Goal: Task Accomplishment & Management: Manage account settings

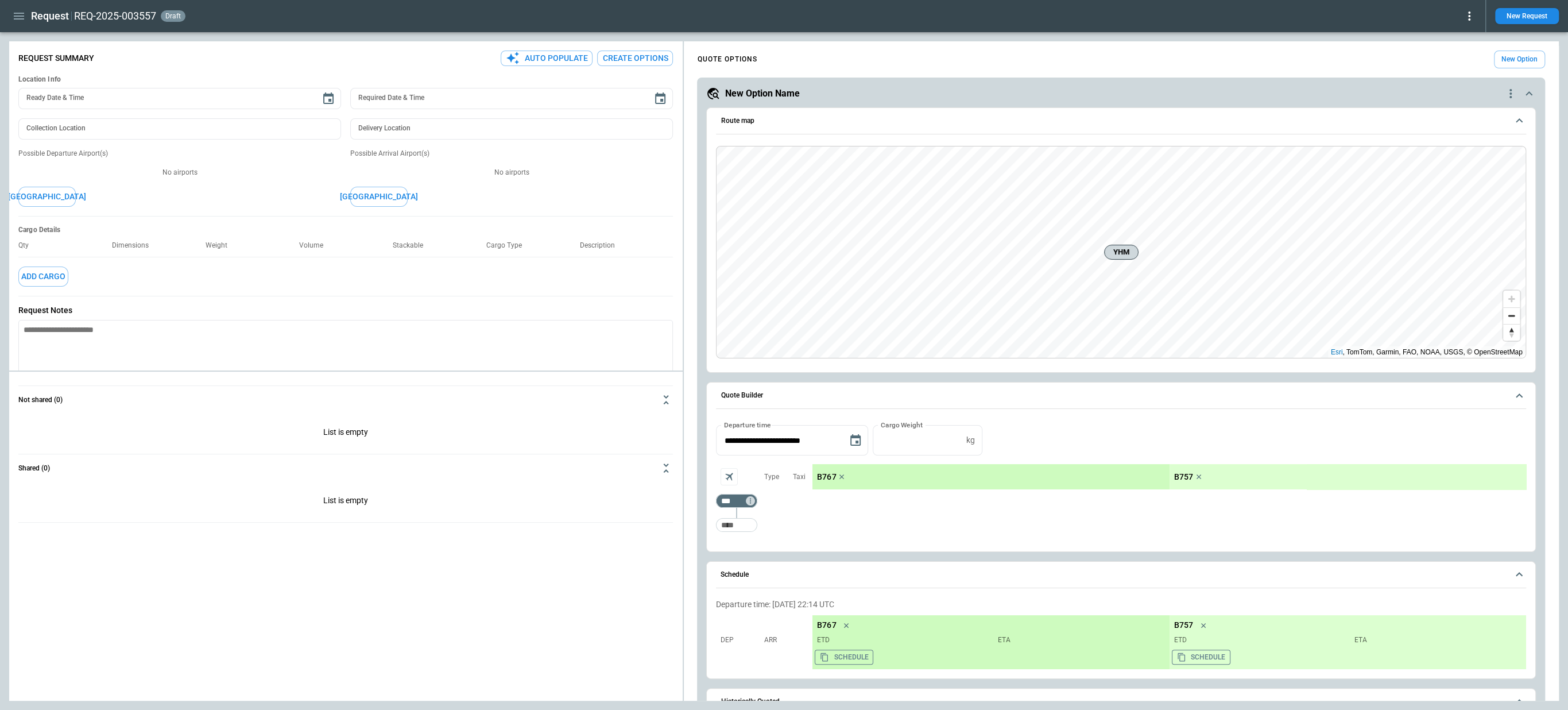
click at [16, 22] on icon "button" at bounding box center [18, 16] width 13 height 13
click at [20, 36] on li "Home" at bounding box center [52, 40] width 86 height 19
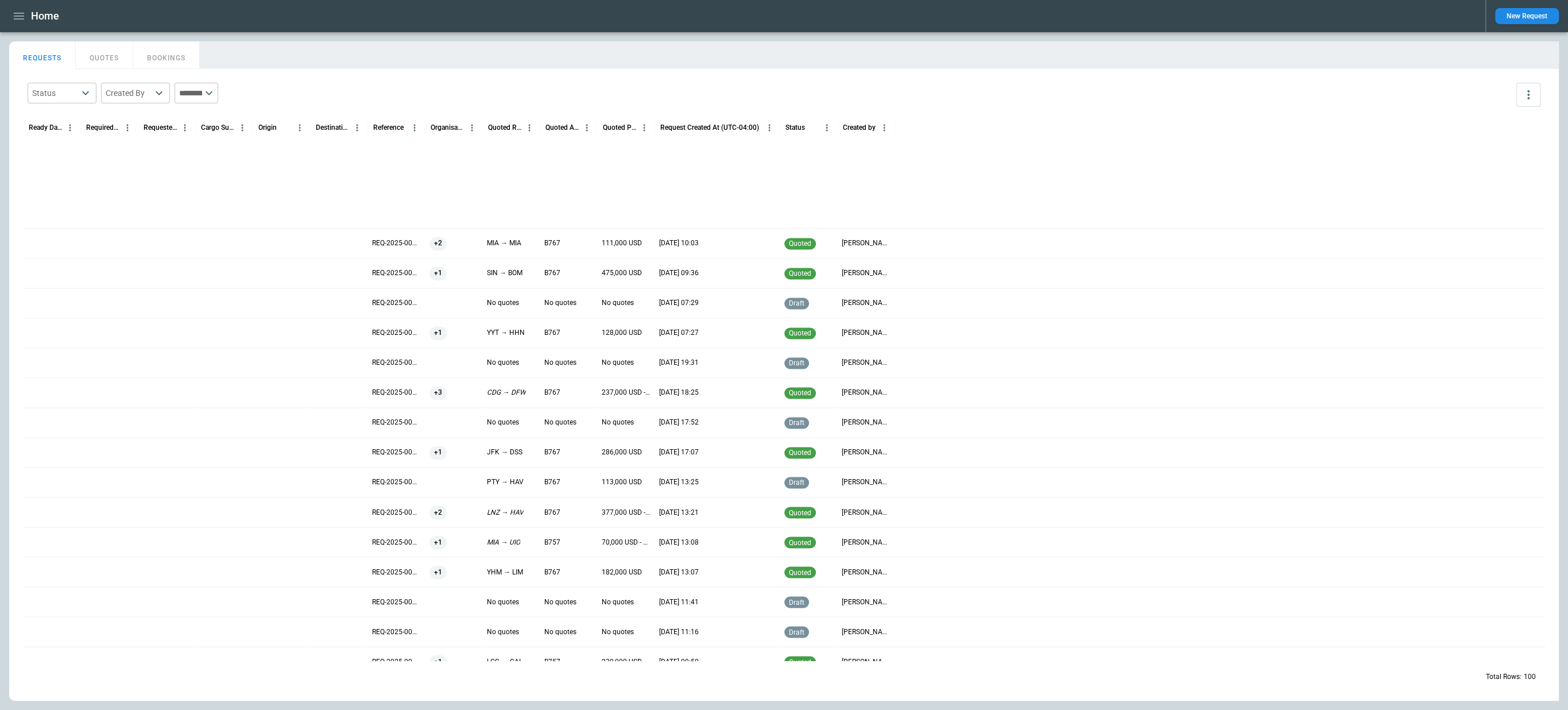
scroll to position [2324, 0]
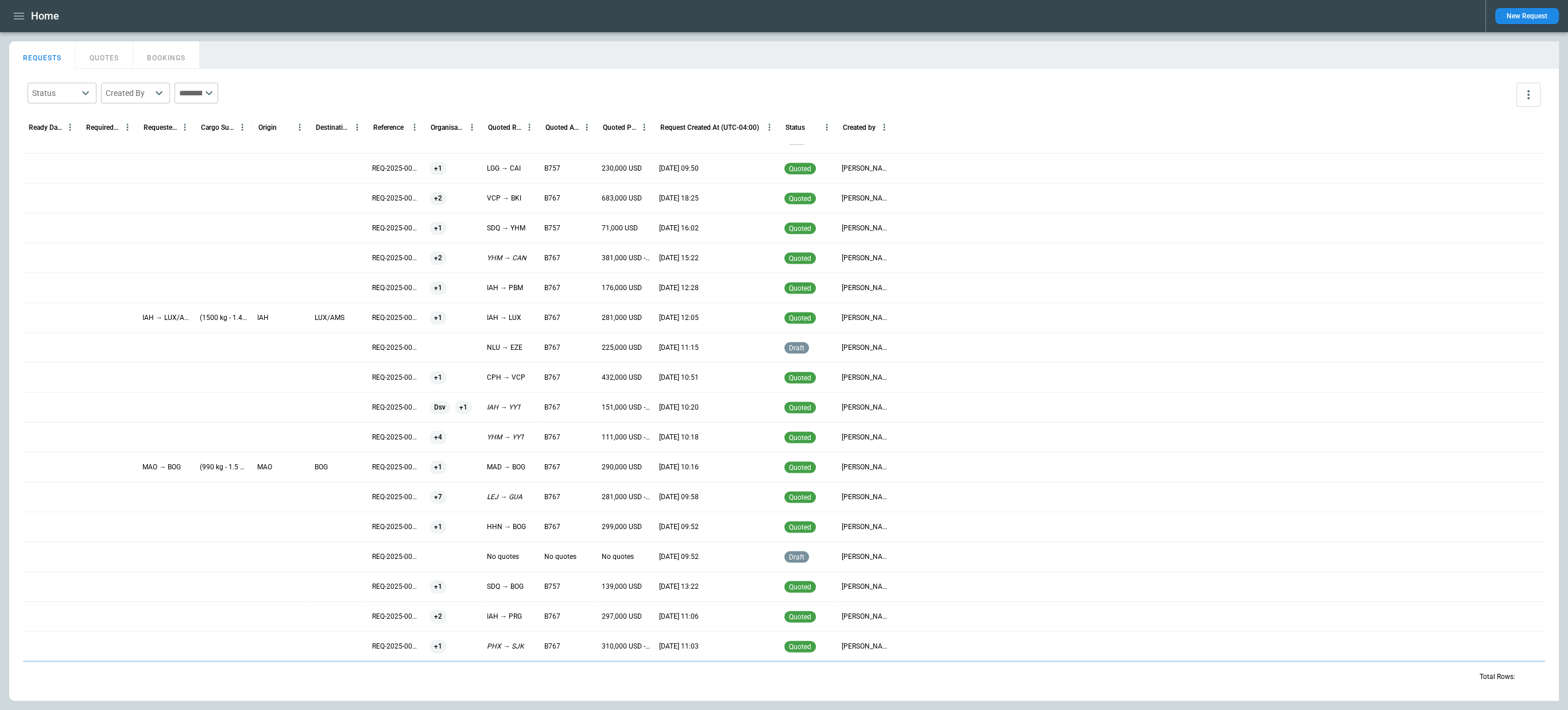
click at [93, 473] on div at bounding box center [109, 467] width 58 height 30
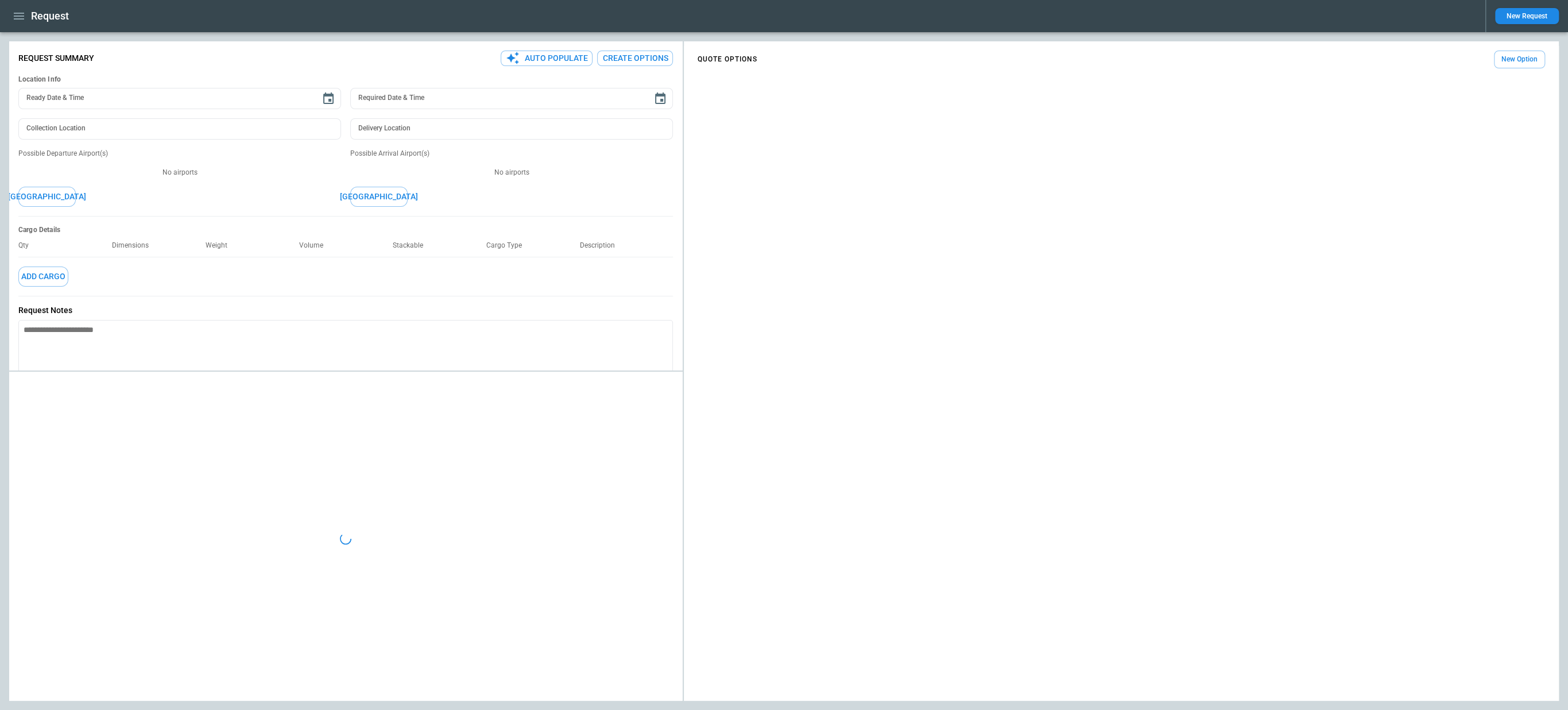
type input "***"
type textarea "*"
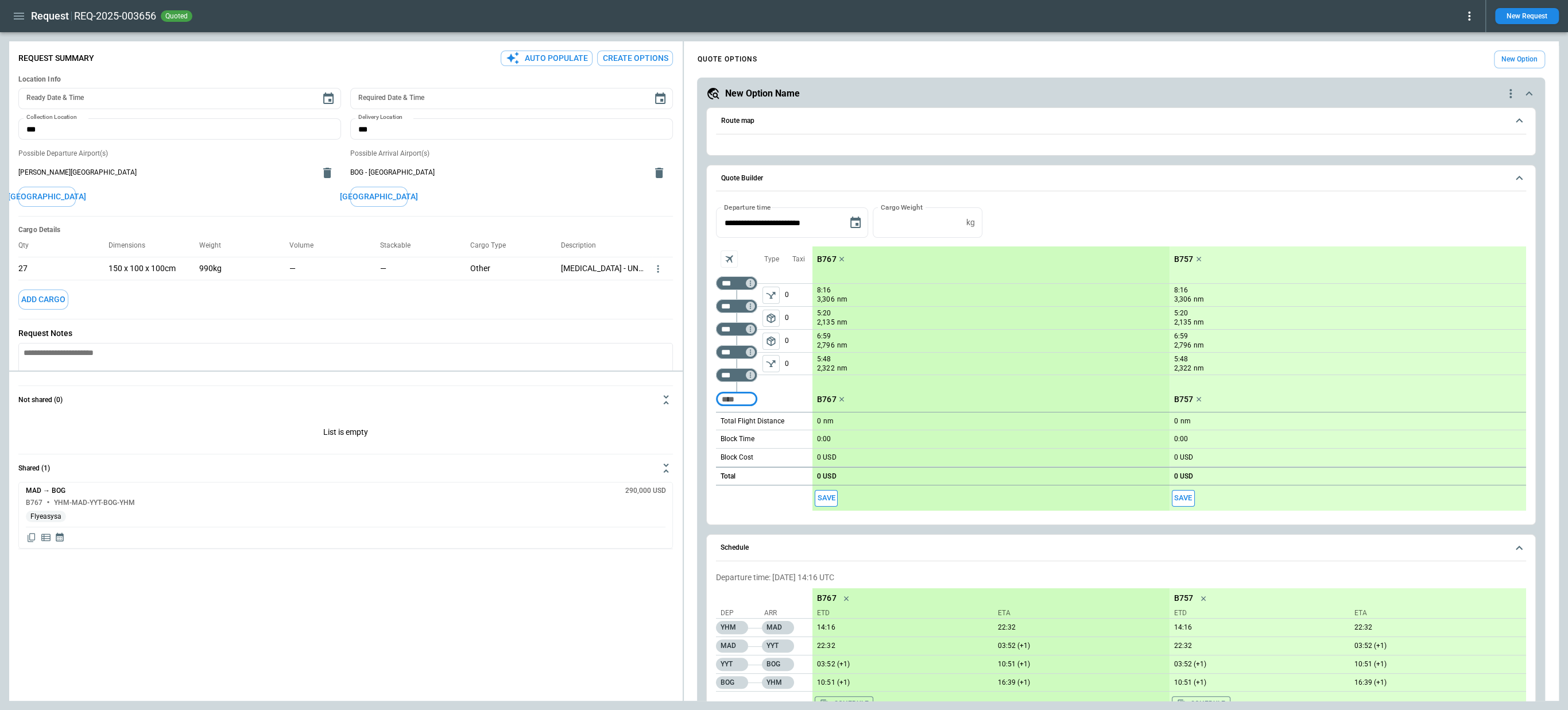
type input "**********"
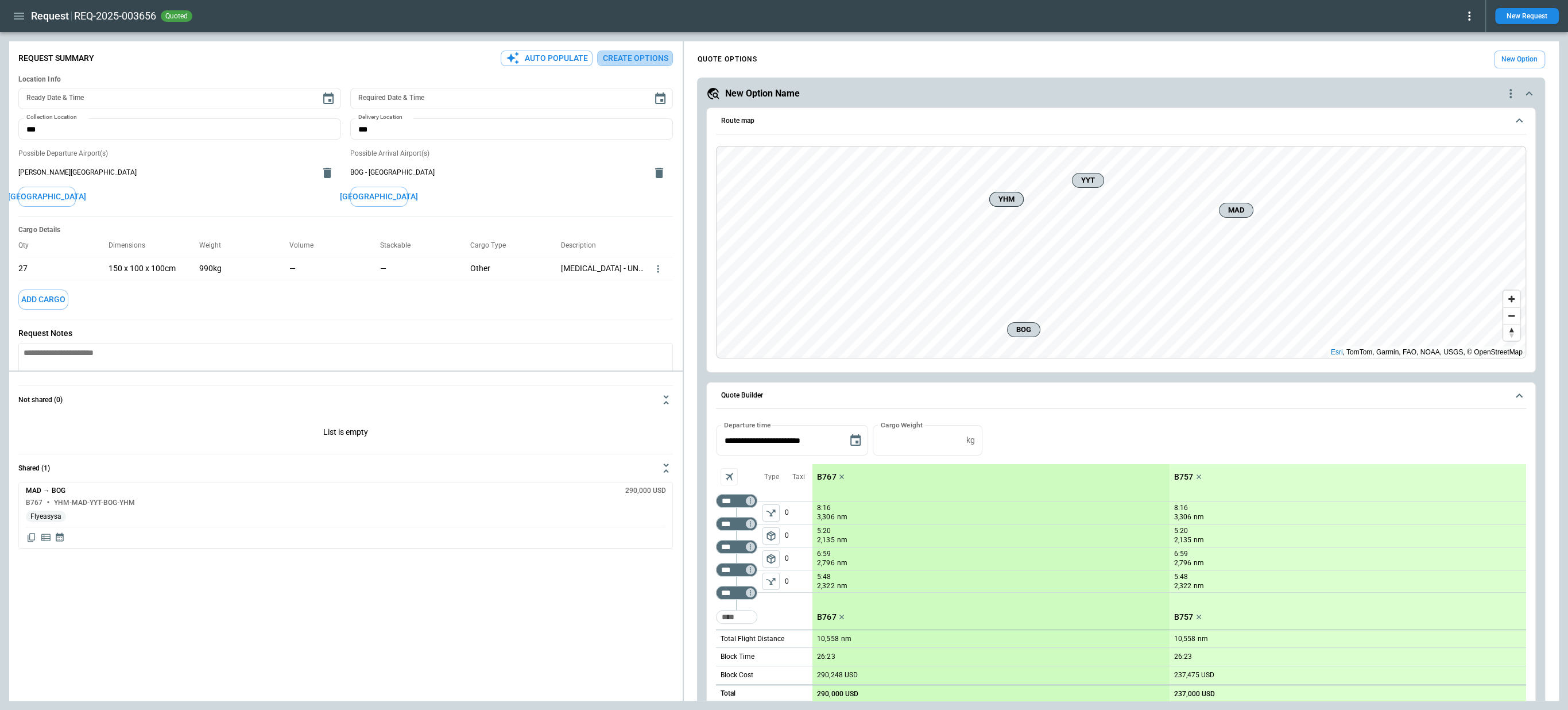
click at [627, 58] on button "Create Options" at bounding box center [635, 58] width 76 height 16
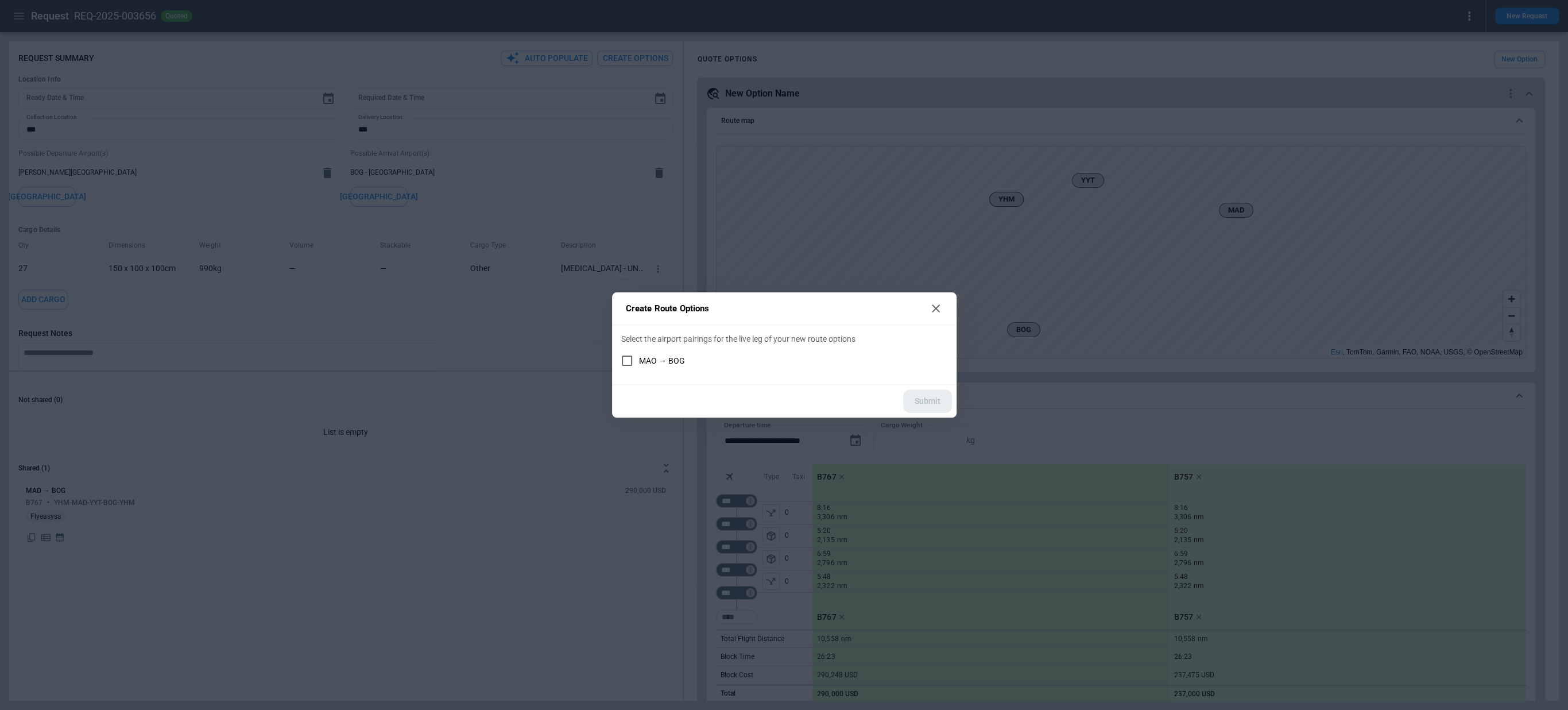
click at [938, 303] on icon at bounding box center [935, 308] width 13 height 13
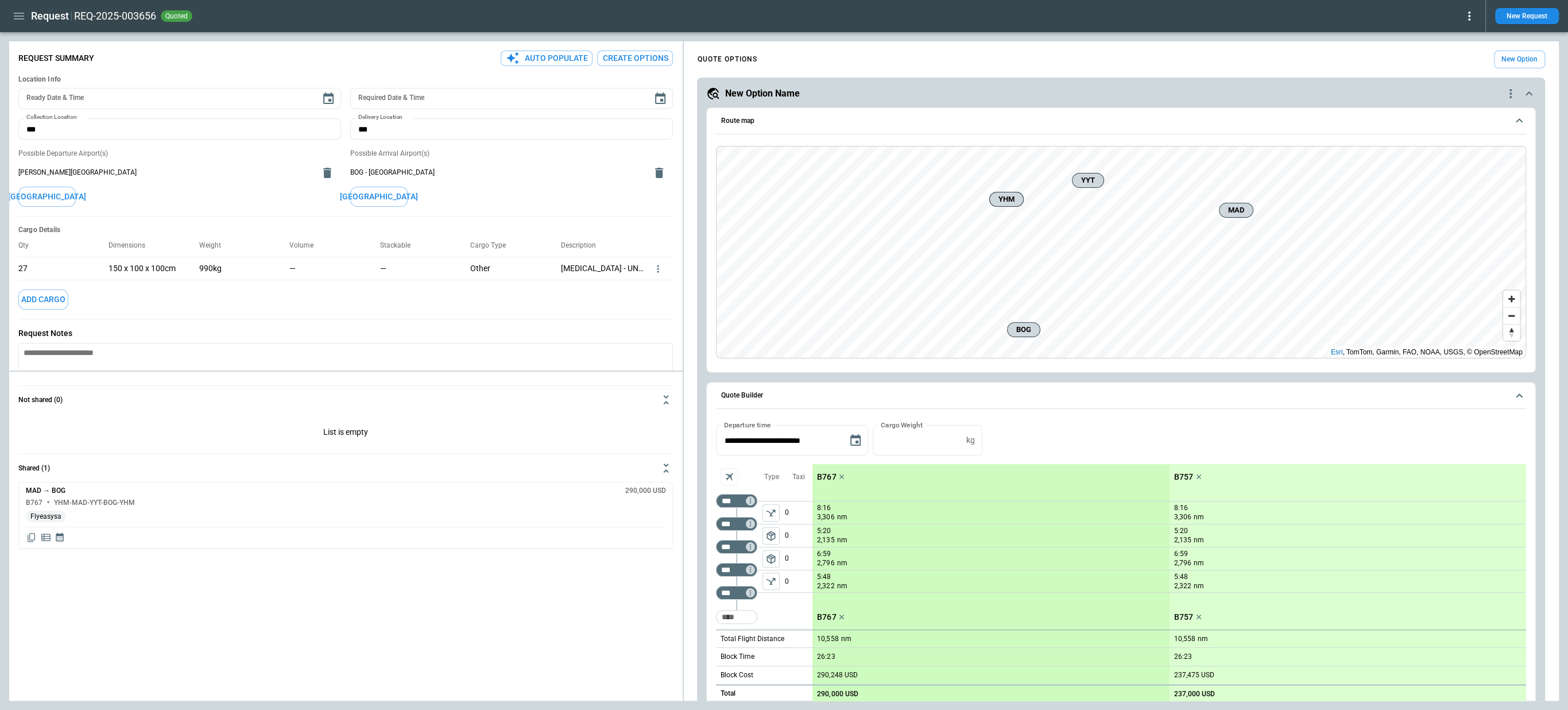
click at [22, 20] on icon "button" at bounding box center [18, 16] width 13 height 13
click at [28, 43] on li "Home" at bounding box center [52, 40] width 86 height 19
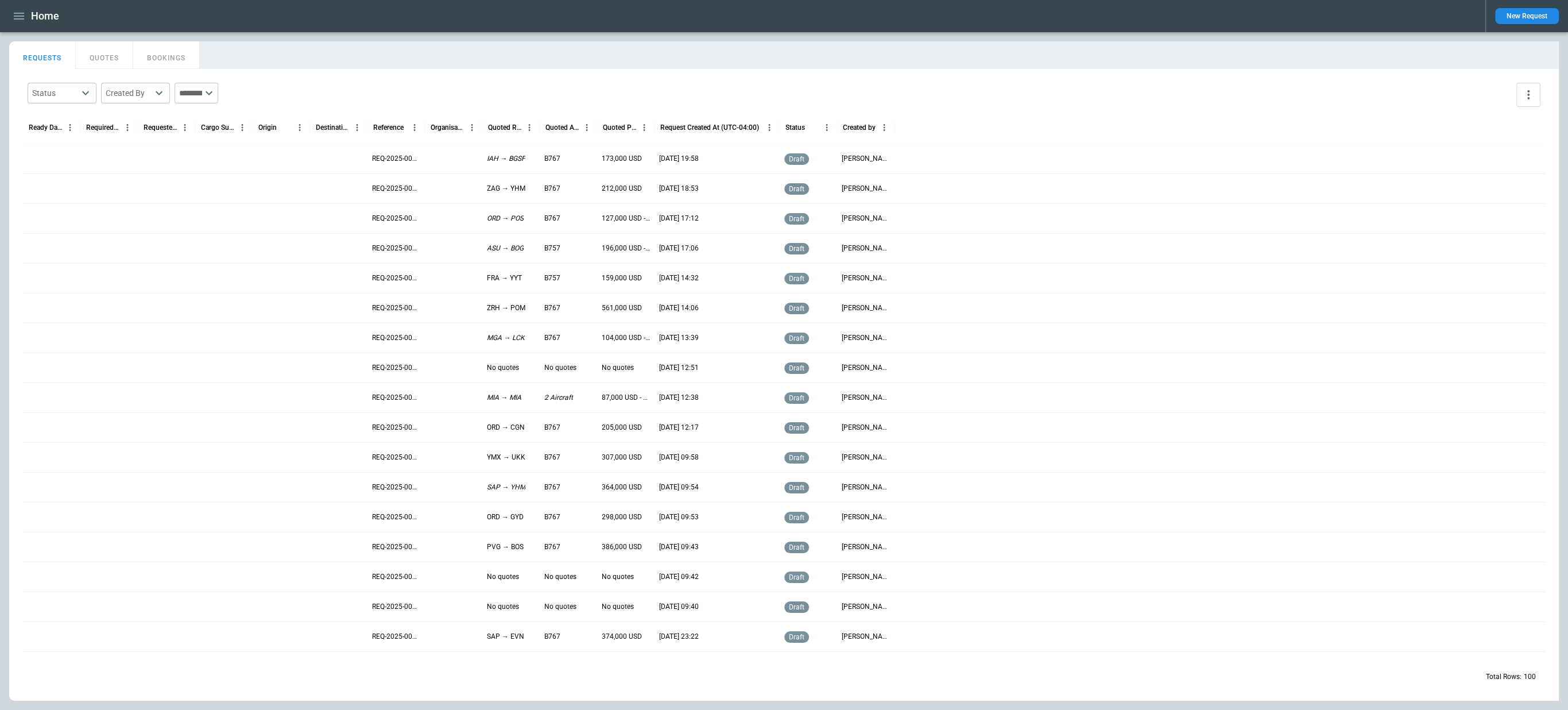
click at [20, 18] on icon "button" at bounding box center [18, 16] width 13 height 13
click at [249, 371] on div at bounding box center [784, 355] width 1568 height 710
click at [225, 375] on div at bounding box center [224, 367] width 58 height 30
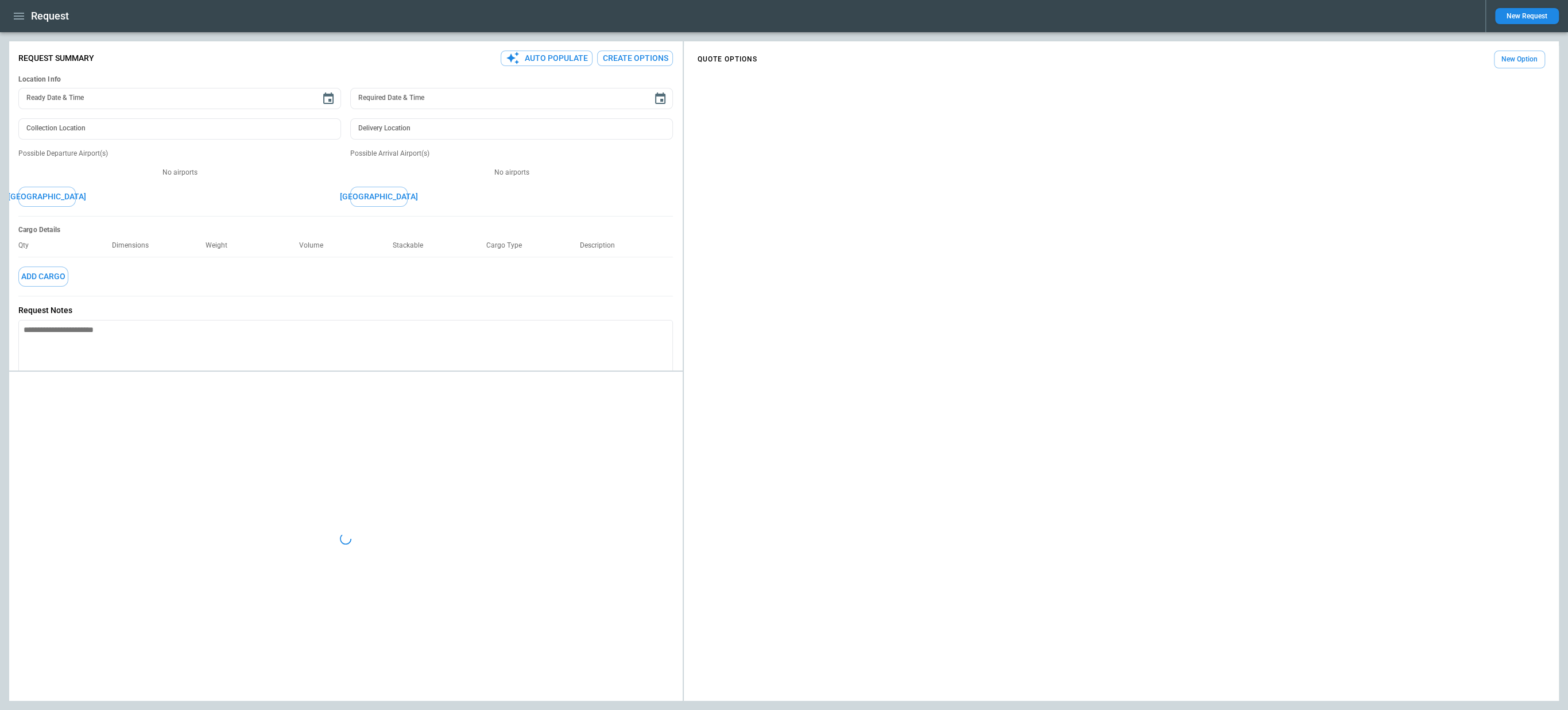
type textarea "*"
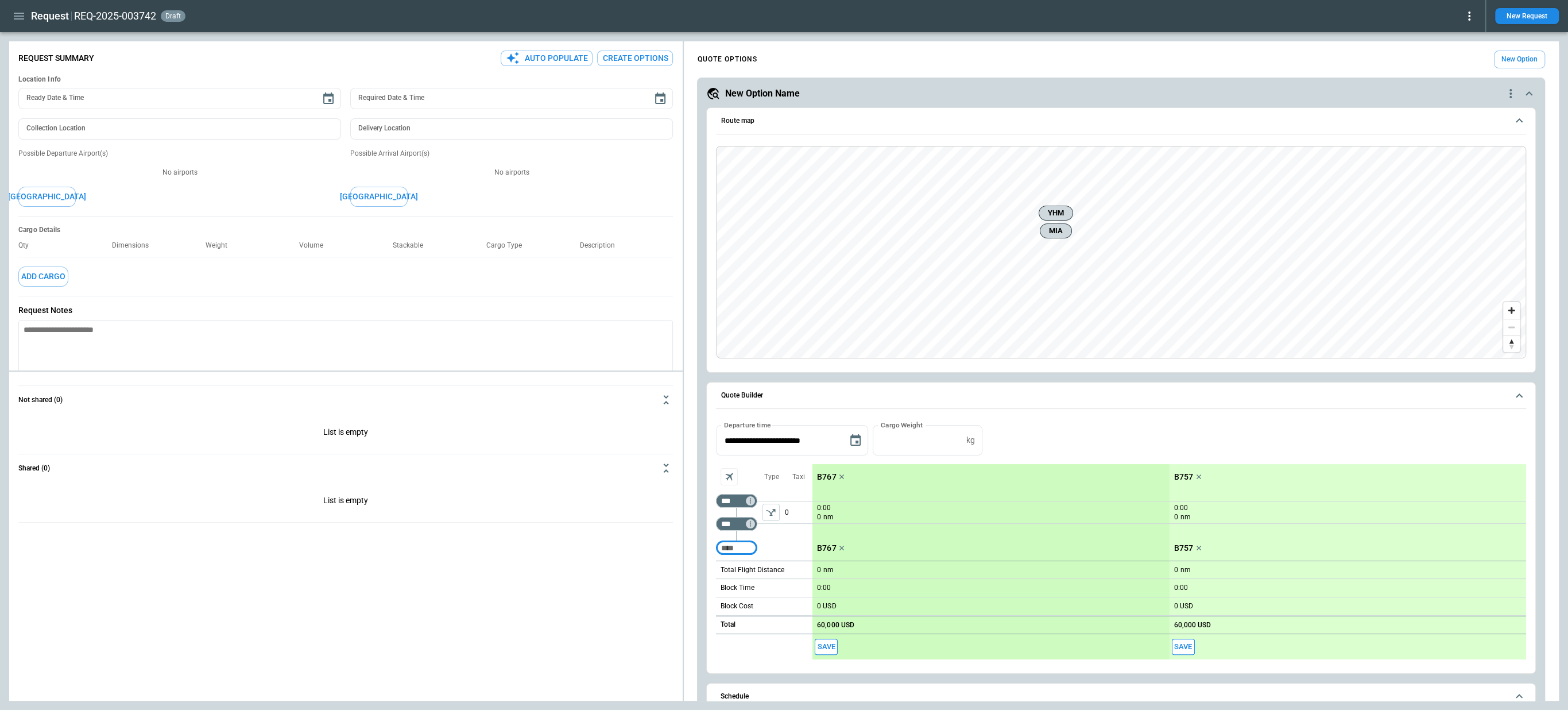
click at [1468, 15] on icon at bounding box center [1469, 16] width 13 height 13
click at [1455, 64] on button "Decline" at bounding box center [1456, 69] width 38 height 17
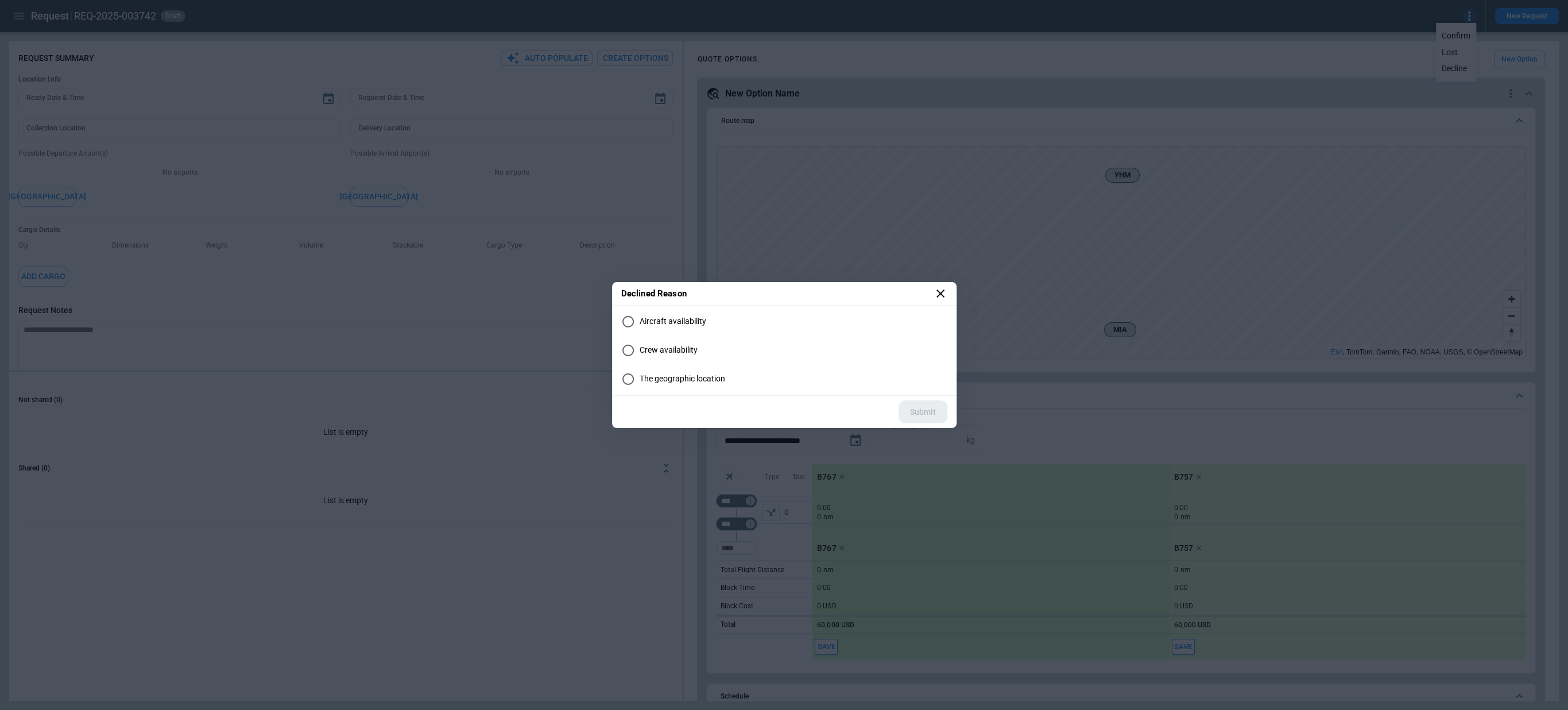
click at [942, 291] on icon at bounding box center [940, 293] width 8 height 8
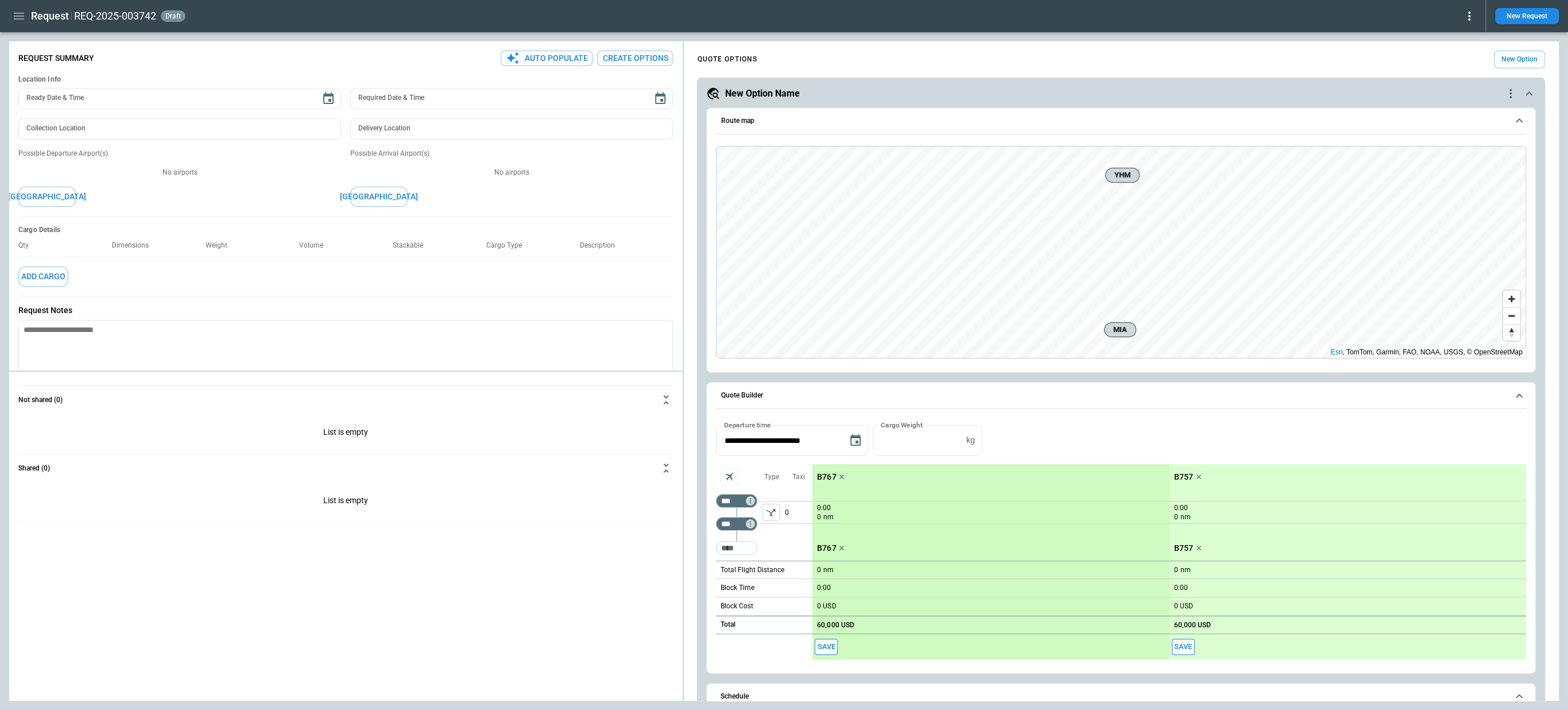
click at [1468, 15] on icon at bounding box center [1469, 16] width 13 height 13
click at [1456, 46] on button "Lost" at bounding box center [1456, 52] width 38 height 17
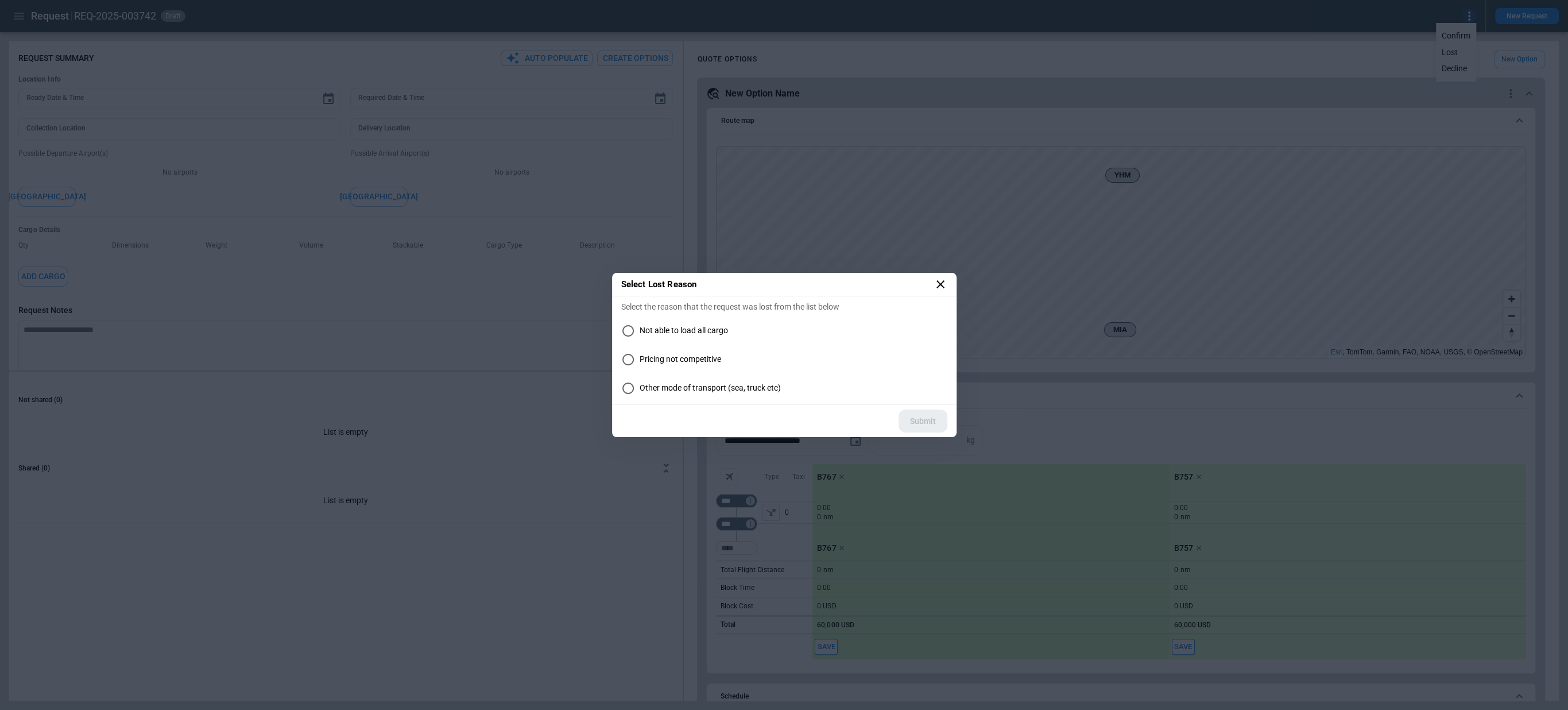
click at [942, 281] on icon at bounding box center [940, 284] width 8 height 8
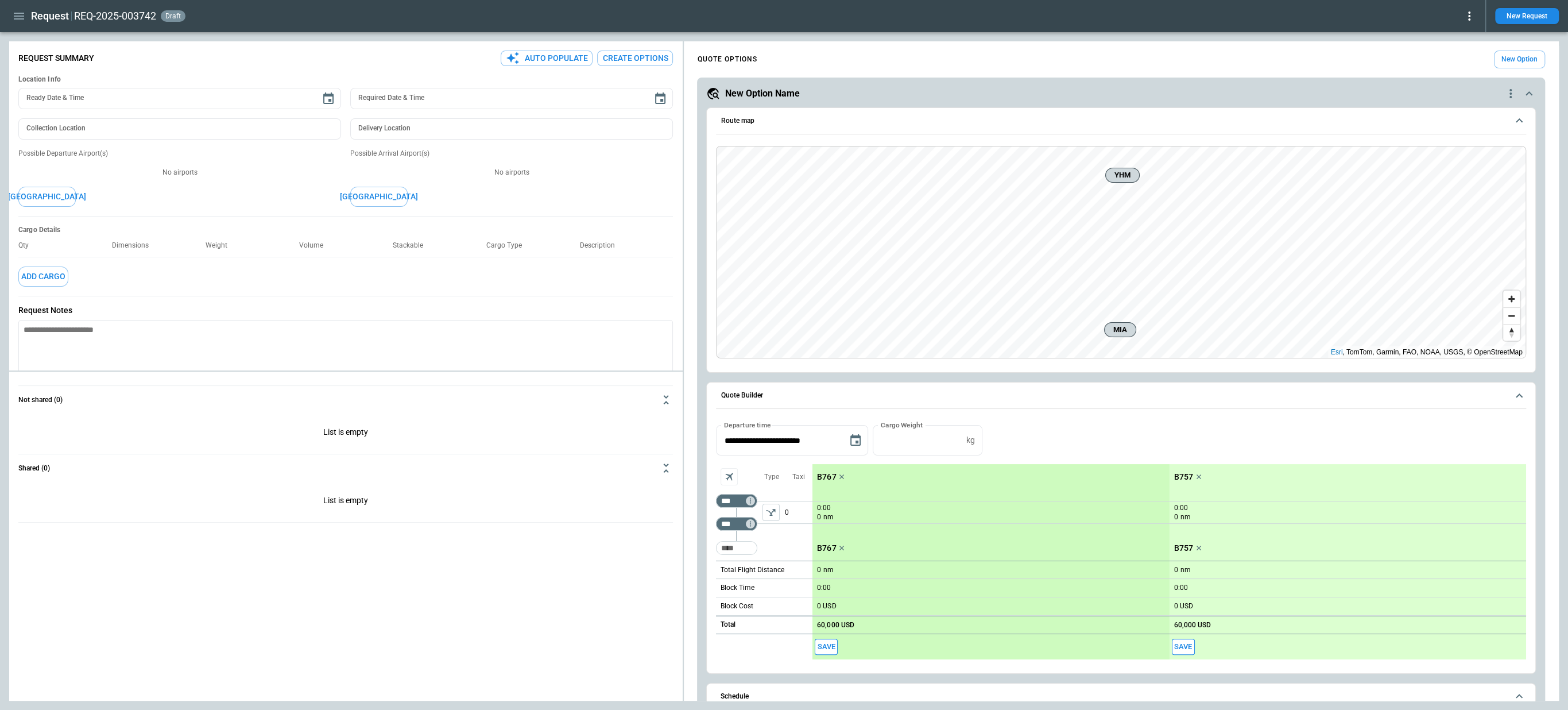
click at [1470, 20] on icon at bounding box center [1469, 17] width 2 height 9
click at [1459, 66] on button "Decline" at bounding box center [1456, 69] width 38 height 17
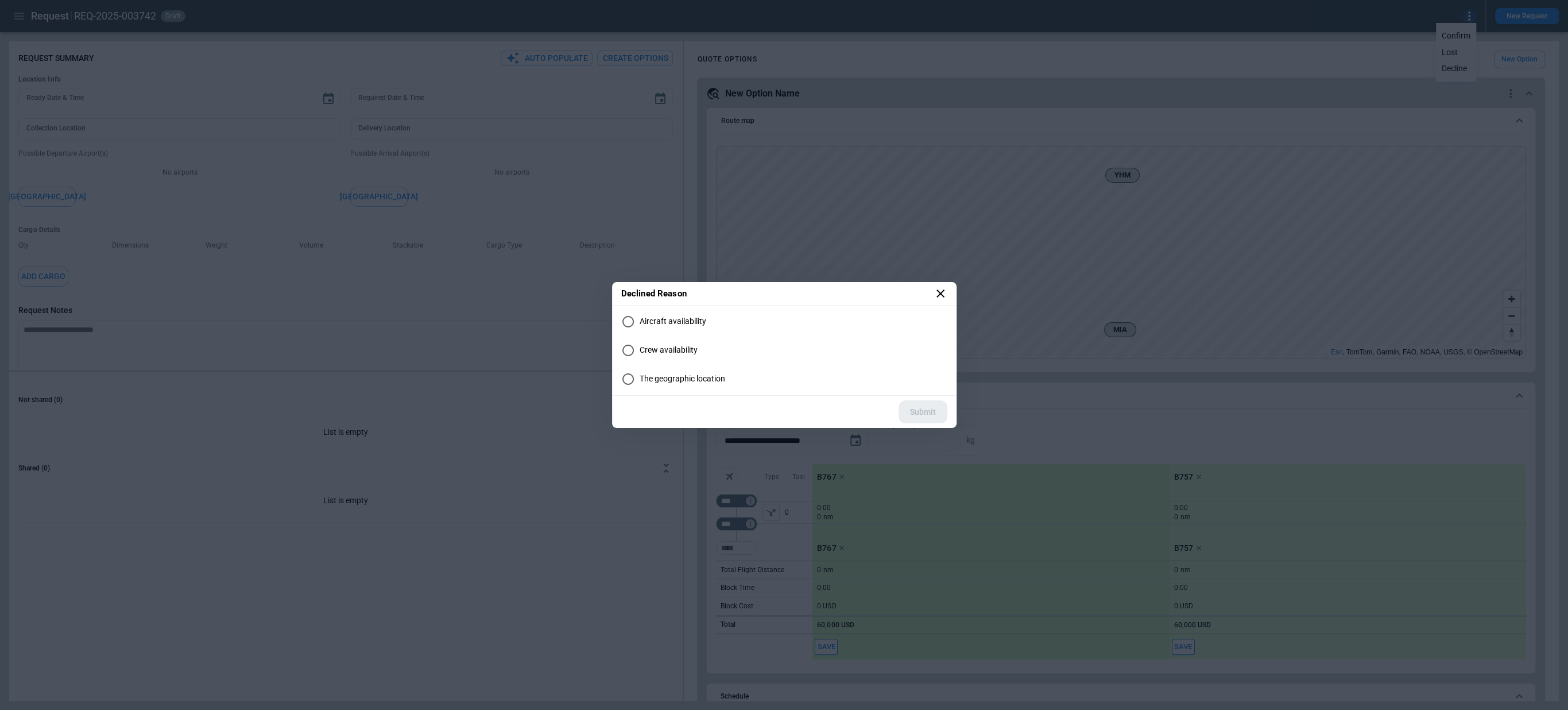
click at [941, 294] on icon at bounding box center [940, 293] width 8 height 8
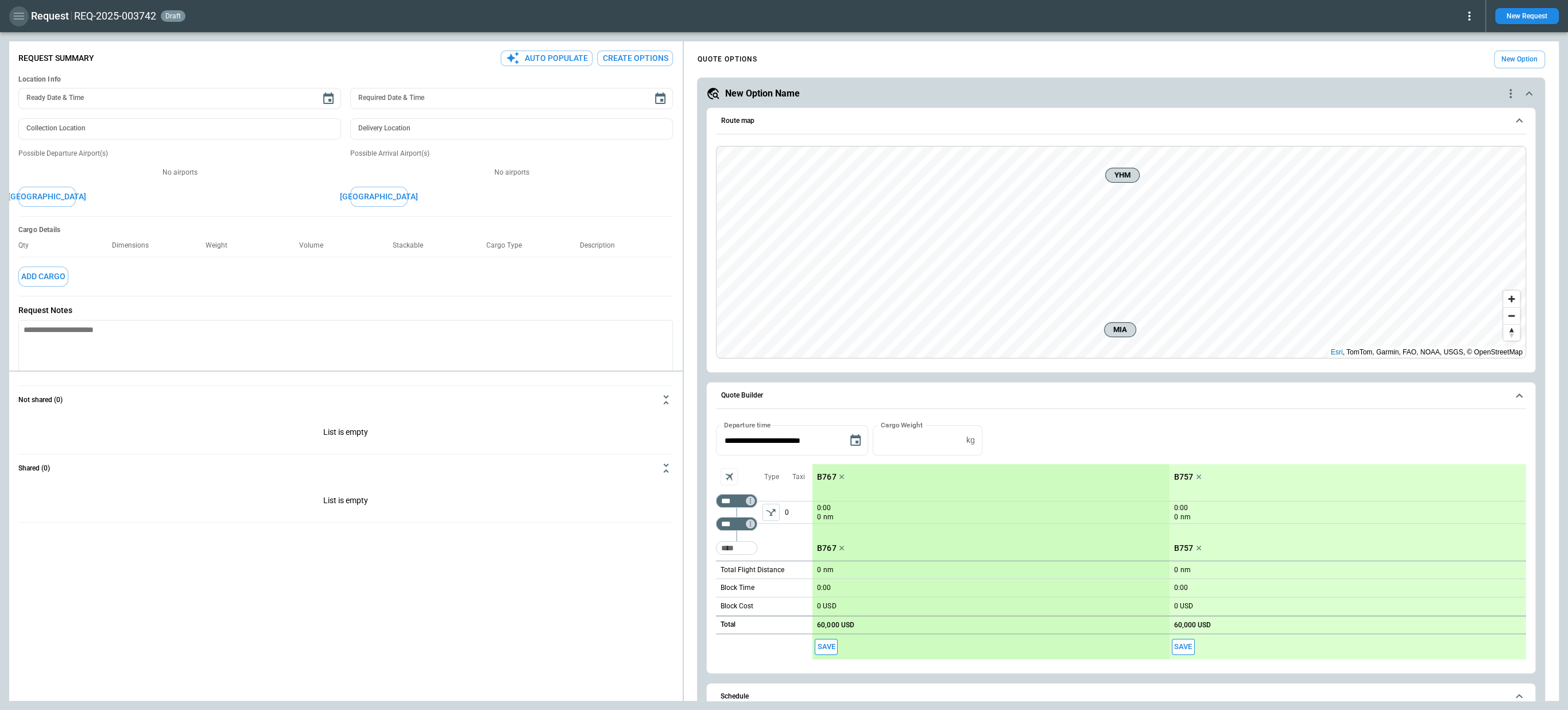
click at [13, 12] on icon "button" at bounding box center [18, 16] width 13 height 13
click at [65, 128] on li "Switch tenant" at bounding box center [52, 136] width 86 height 19
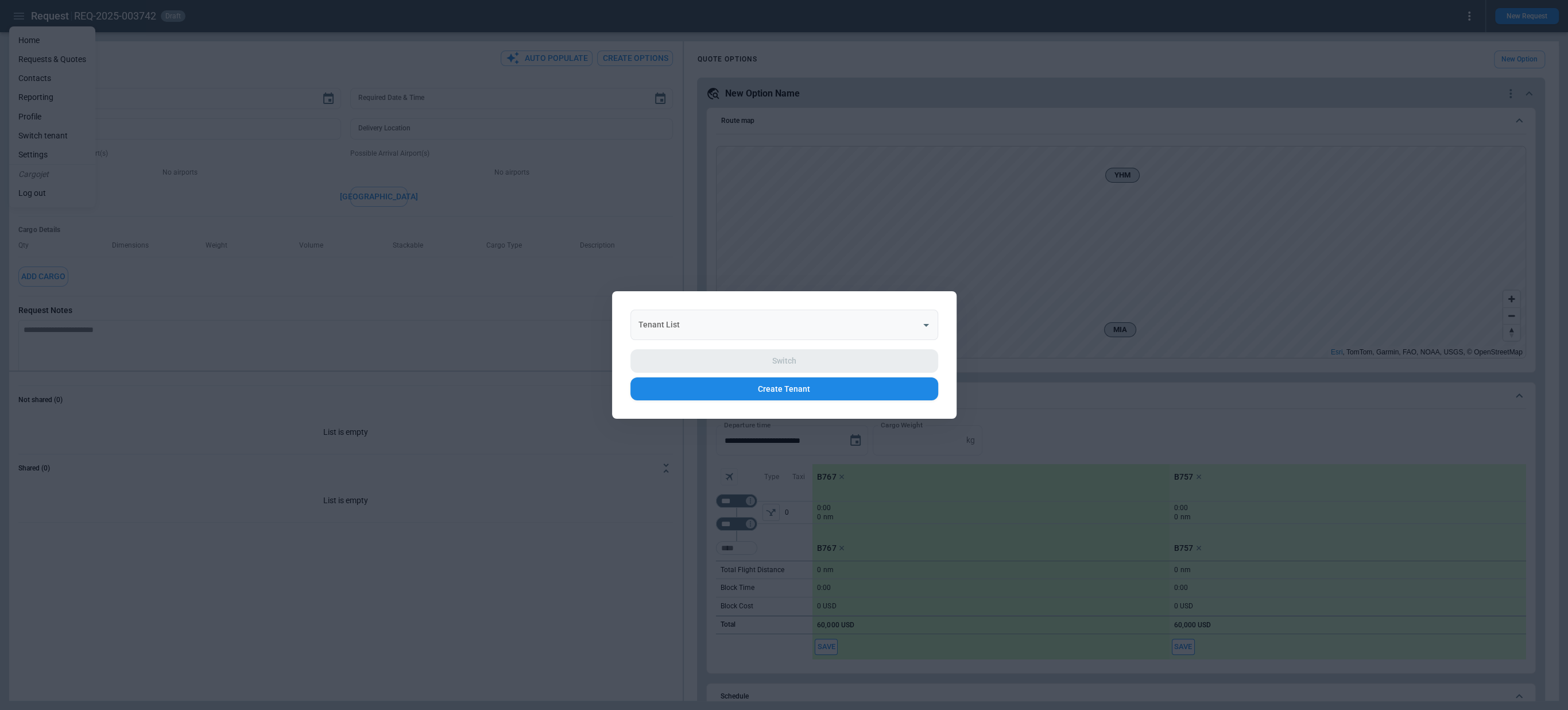
click at [660, 329] on input "Tenant List" at bounding box center [776, 325] width 281 height 20
click at [670, 359] on li "GTA Air" at bounding box center [783, 352] width 308 height 17
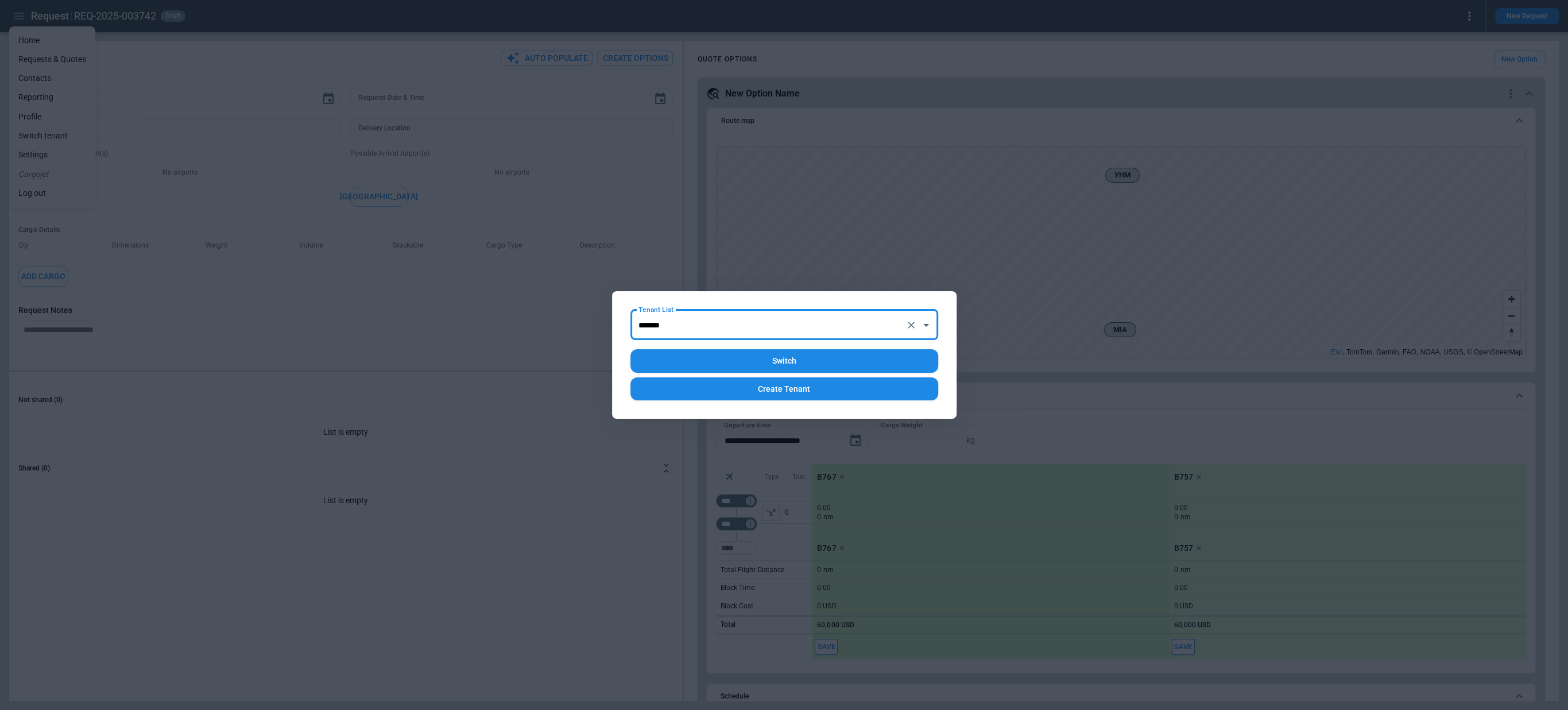
type input "*******"
click at [677, 357] on button "Switch" at bounding box center [784, 361] width 308 height 24
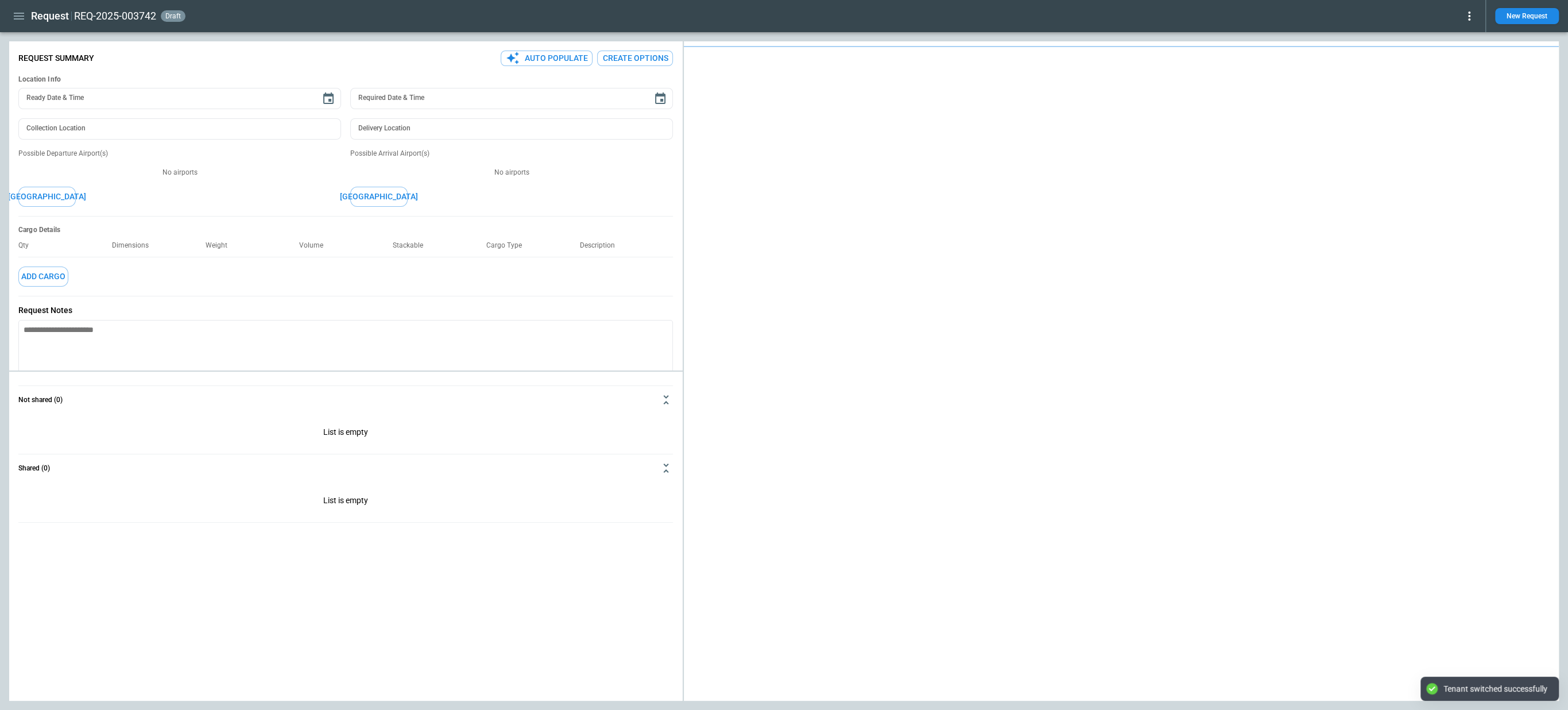
type textarea "*"
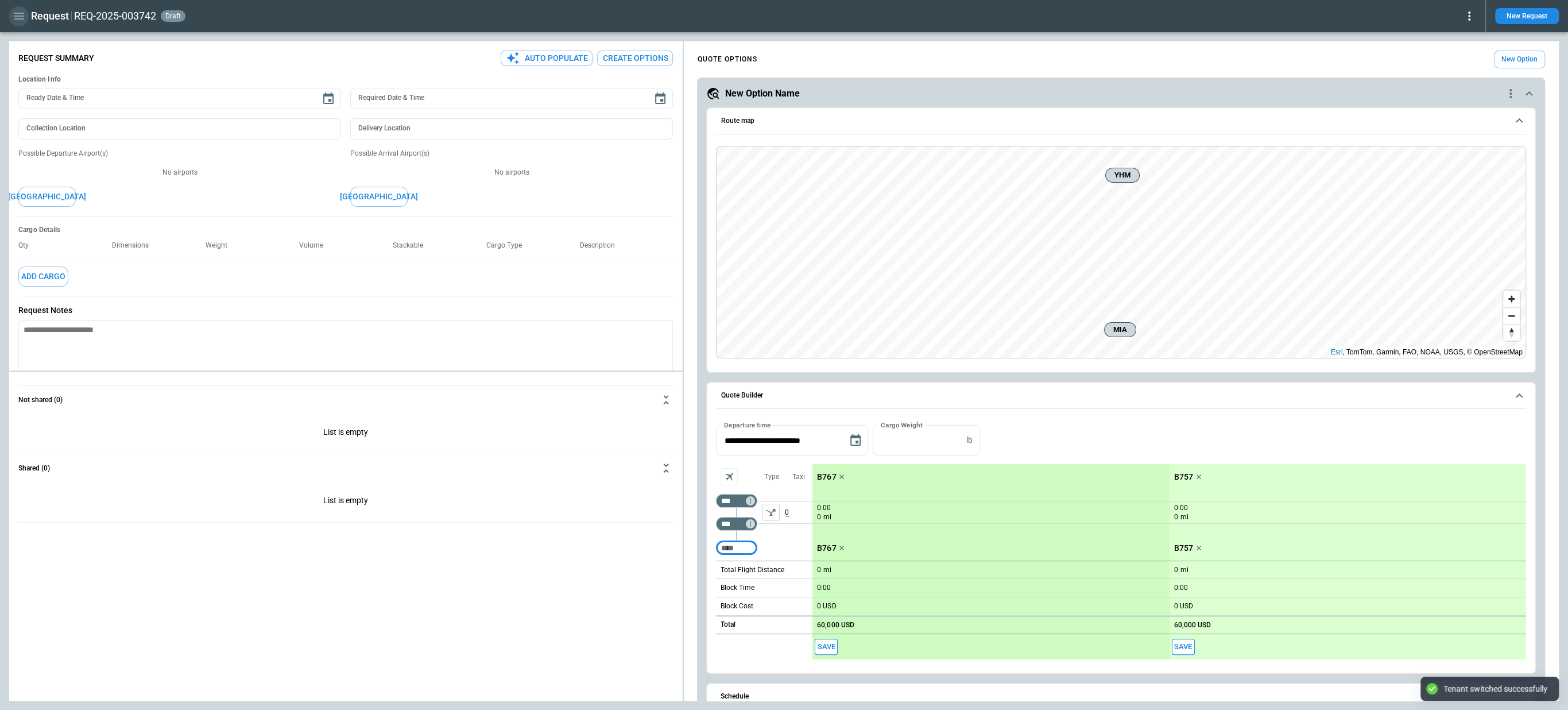
click at [21, 15] on icon "button" at bounding box center [18, 16] width 13 height 13
click at [24, 35] on li "Home" at bounding box center [52, 40] width 86 height 19
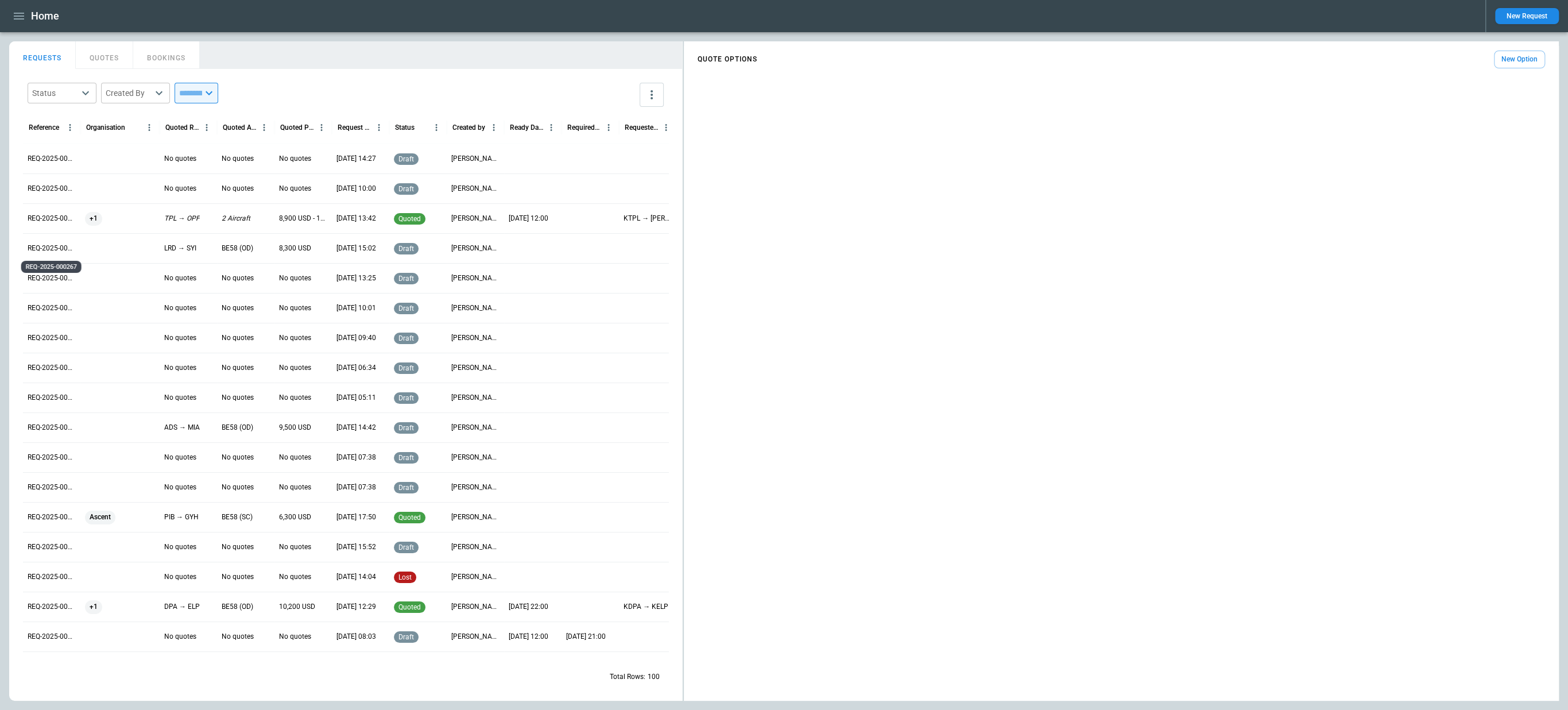
click at [58, 252] on p "REQ-2025-000267" at bounding box center [51, 248] width 48 height 9
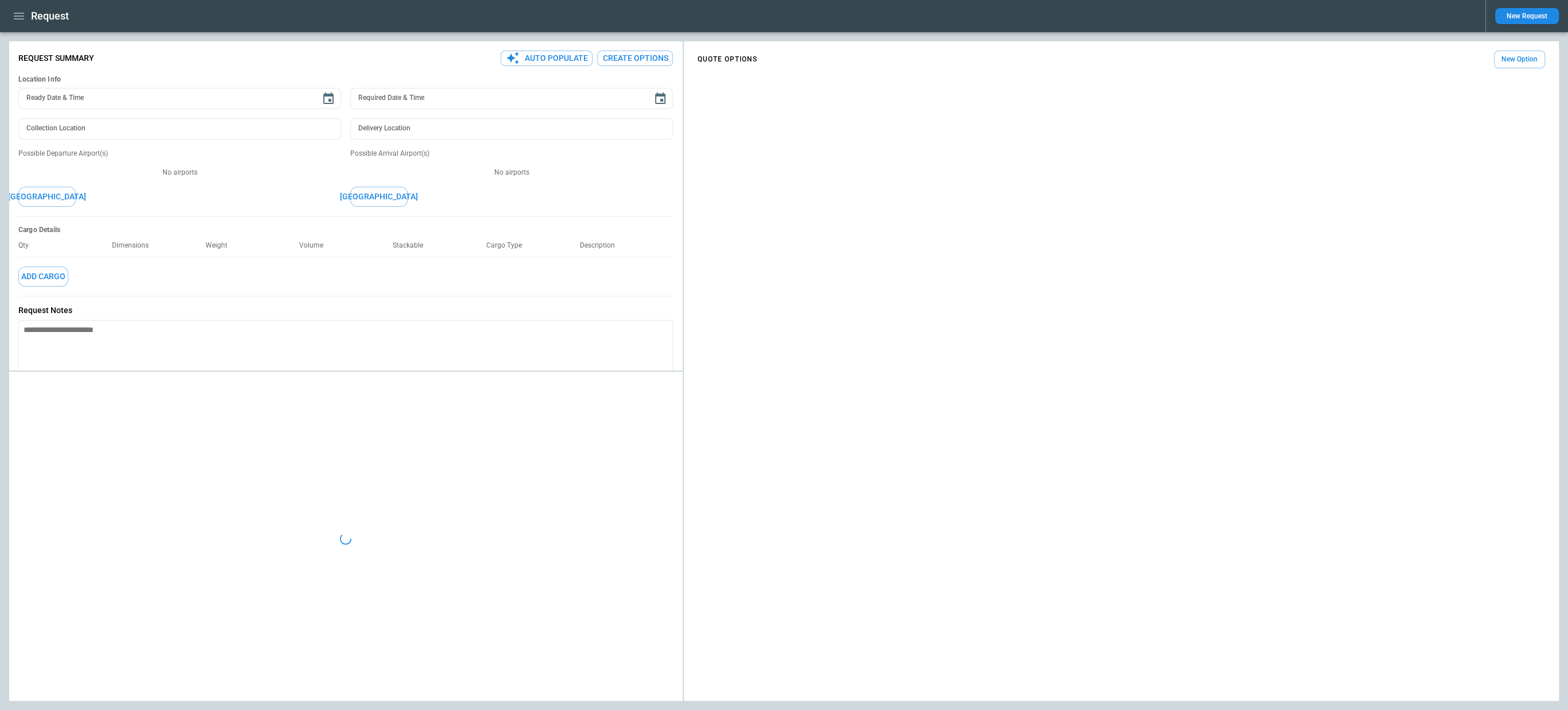
type textarea "*"
click at [1471, 21] on icon at bounding box center [1469, 16] width 13 height 13
click at [1458, 66] on button "Decline" at bounding box center [1456, 69] width 38 height 17
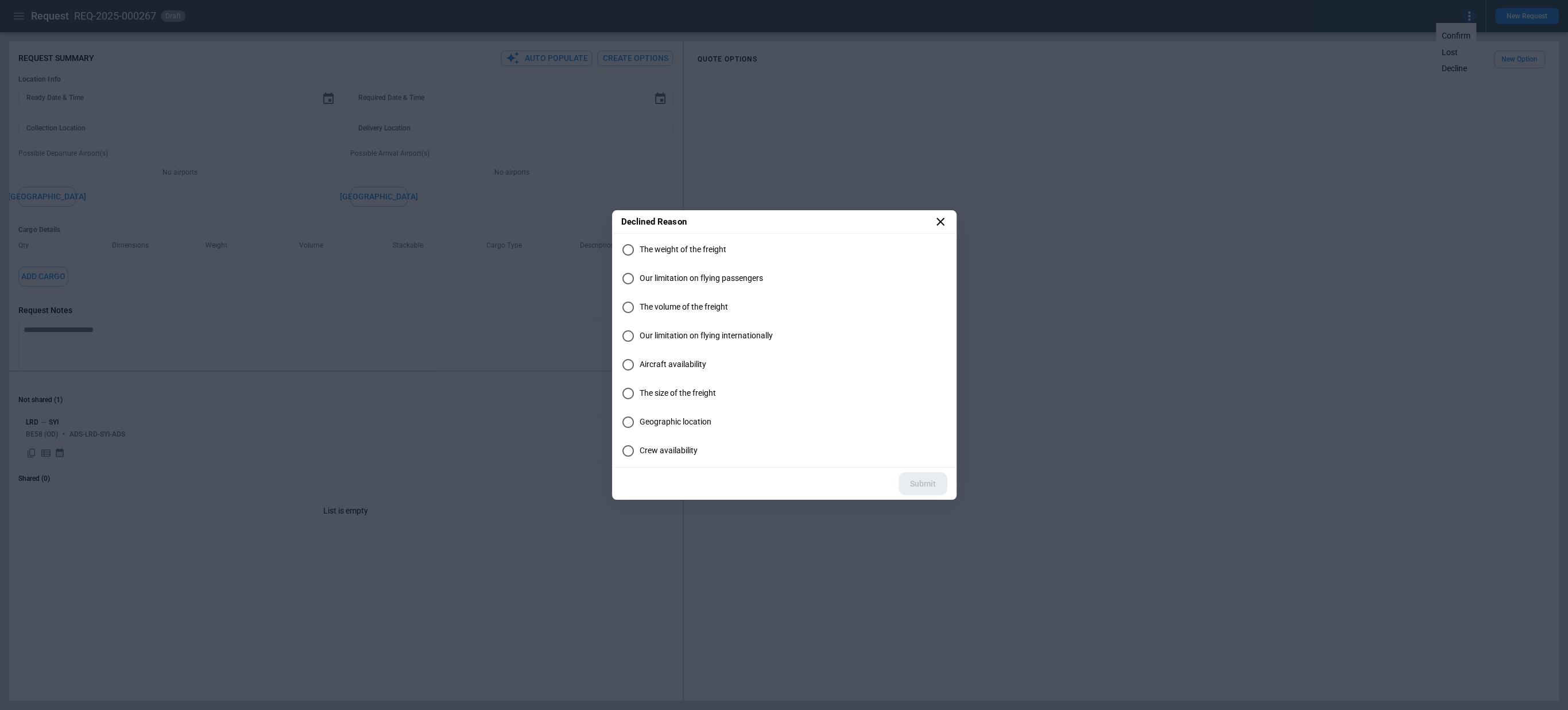
click at [936, 221] on icon at bounding box center [940, 221] width 13 height 13
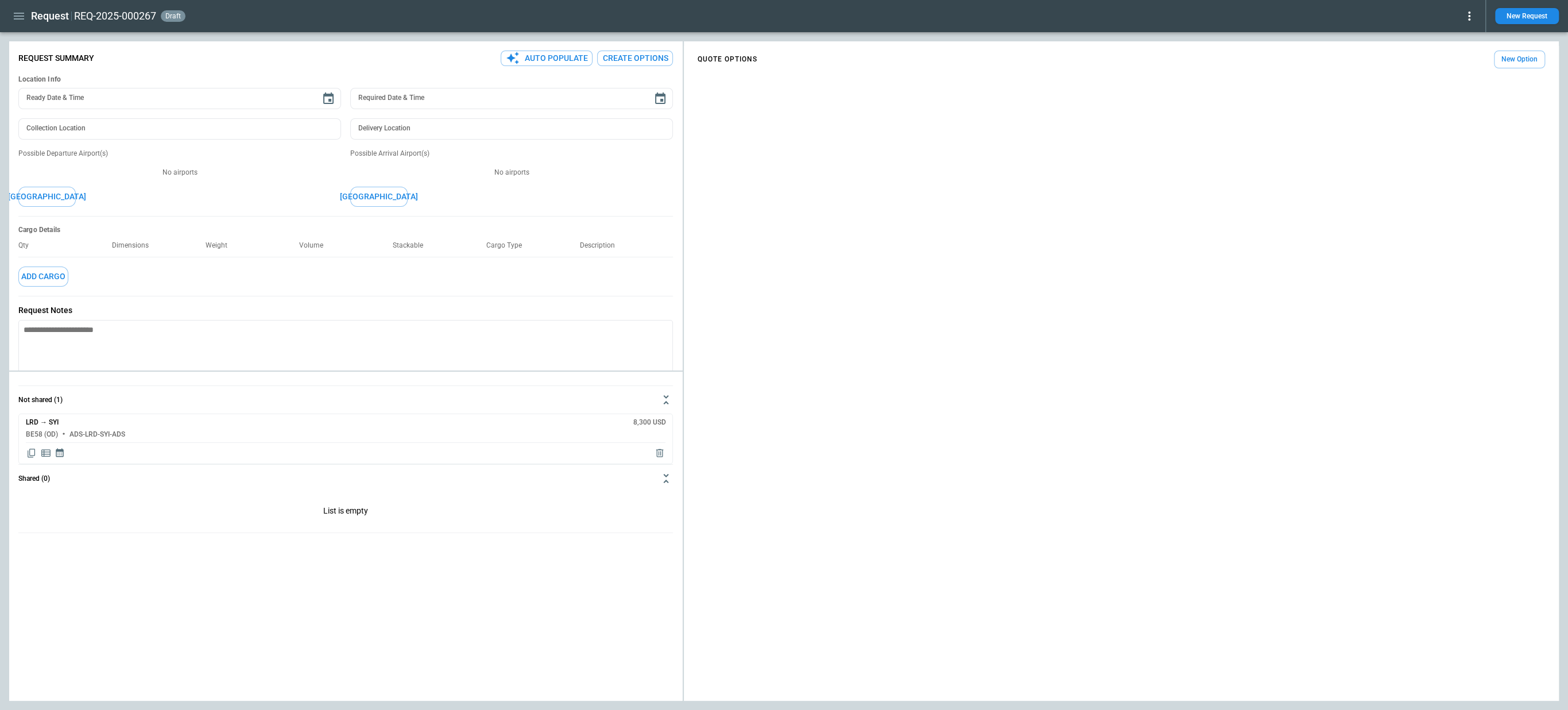
click at [28, 20] on div "Request REQ-2025-000267 draft" at bounding box center [743, 17] width 1467 height 20
click at [18, 20] on icon "button" at bounding box center [18, 16] width 13 height 13
click at [51, 134] on li "Switch tenant" at bounding box center [52, 136] width 86 height 19
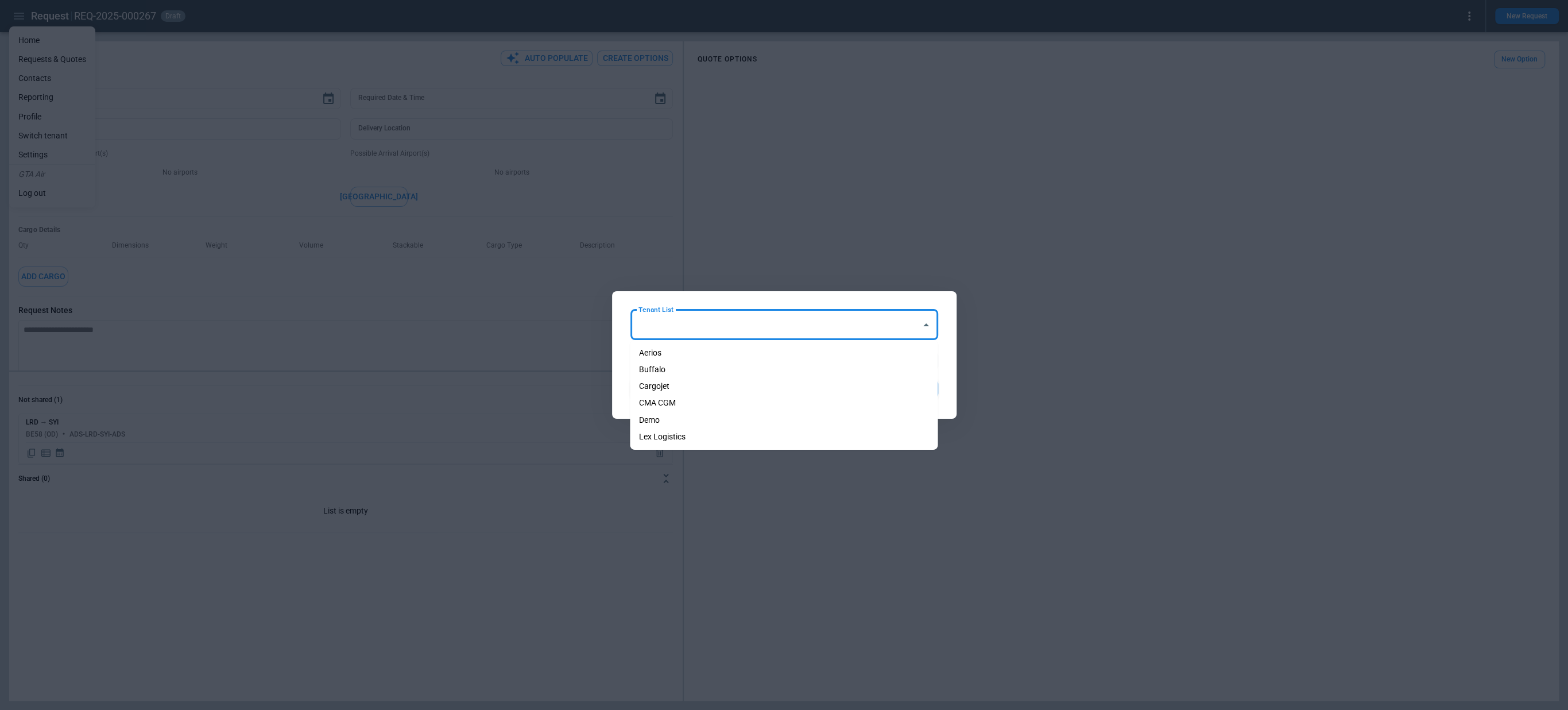
click at [650, 316] on div "Tenant List Tenant List" at bounding box center [784, 325] width 308 height 31
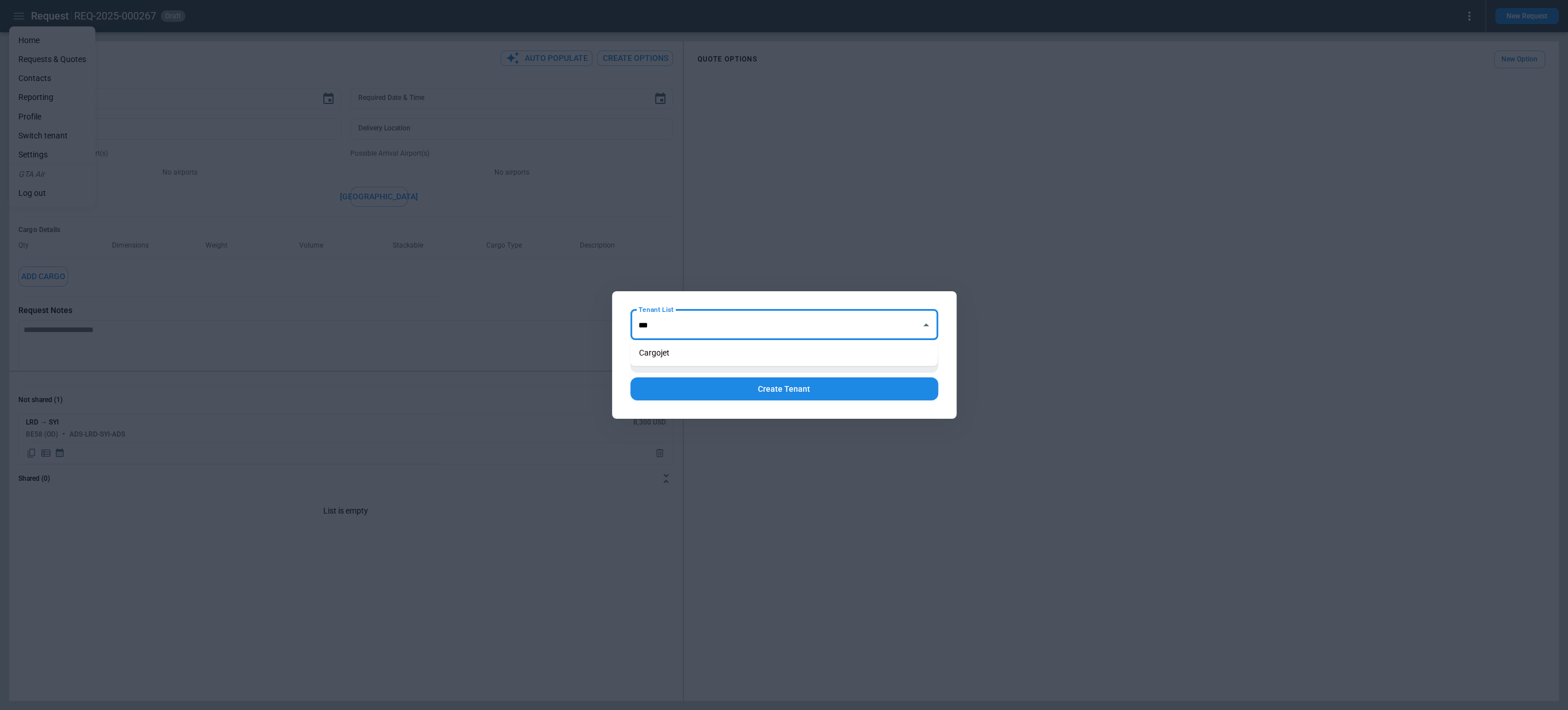
click at [663, 346] on li "Cargojet" at bounding box center [783, 352] width 308 height 17
type input "********"
click at [685, 351] on button "Switch" at bounding box center [784, 361] width 308 height 24
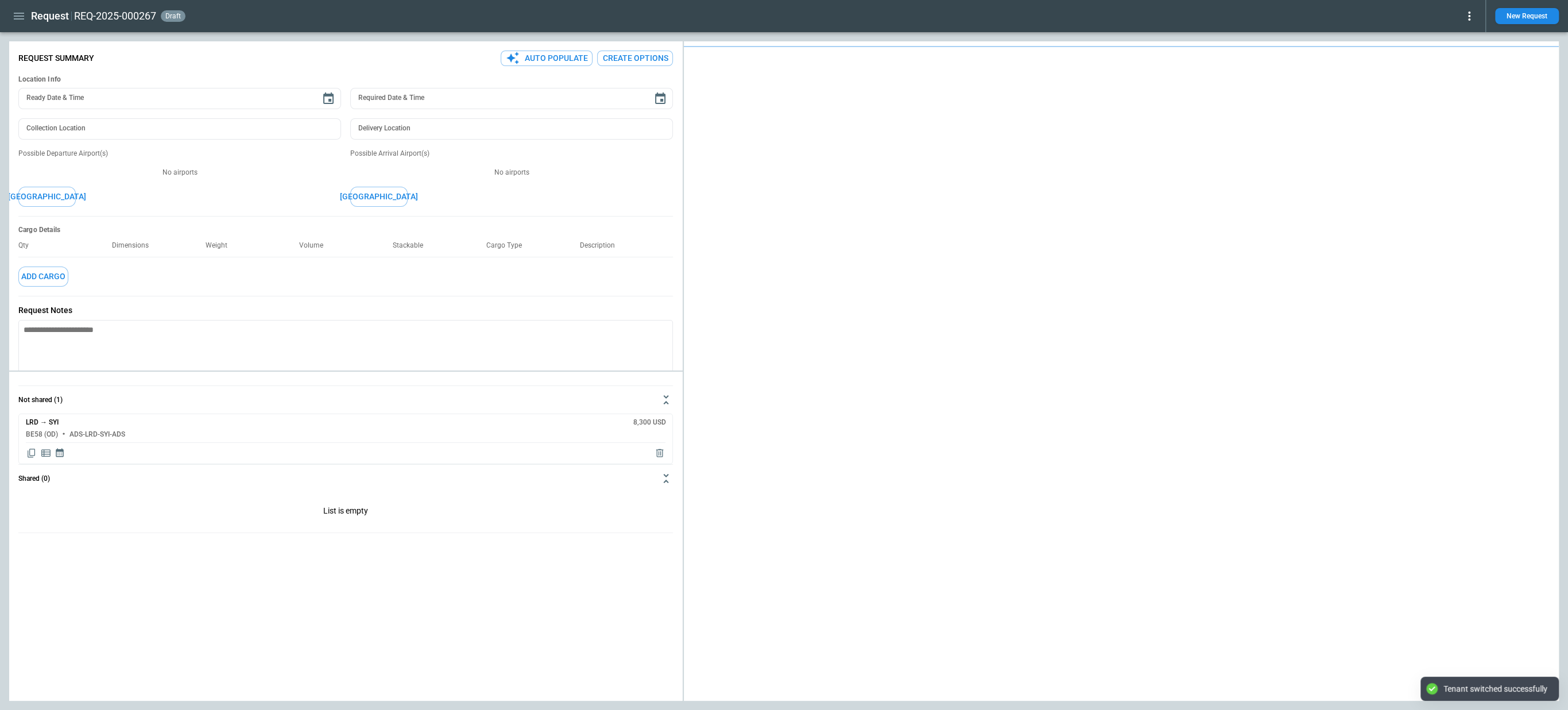
type textarea "*"
click at [1466, 21] on icon at bounding box center [1469, 16] width 13 height 13
click at [1459, 61] on button "Decline" at bounding box center [1456, 69] width 38 height 17
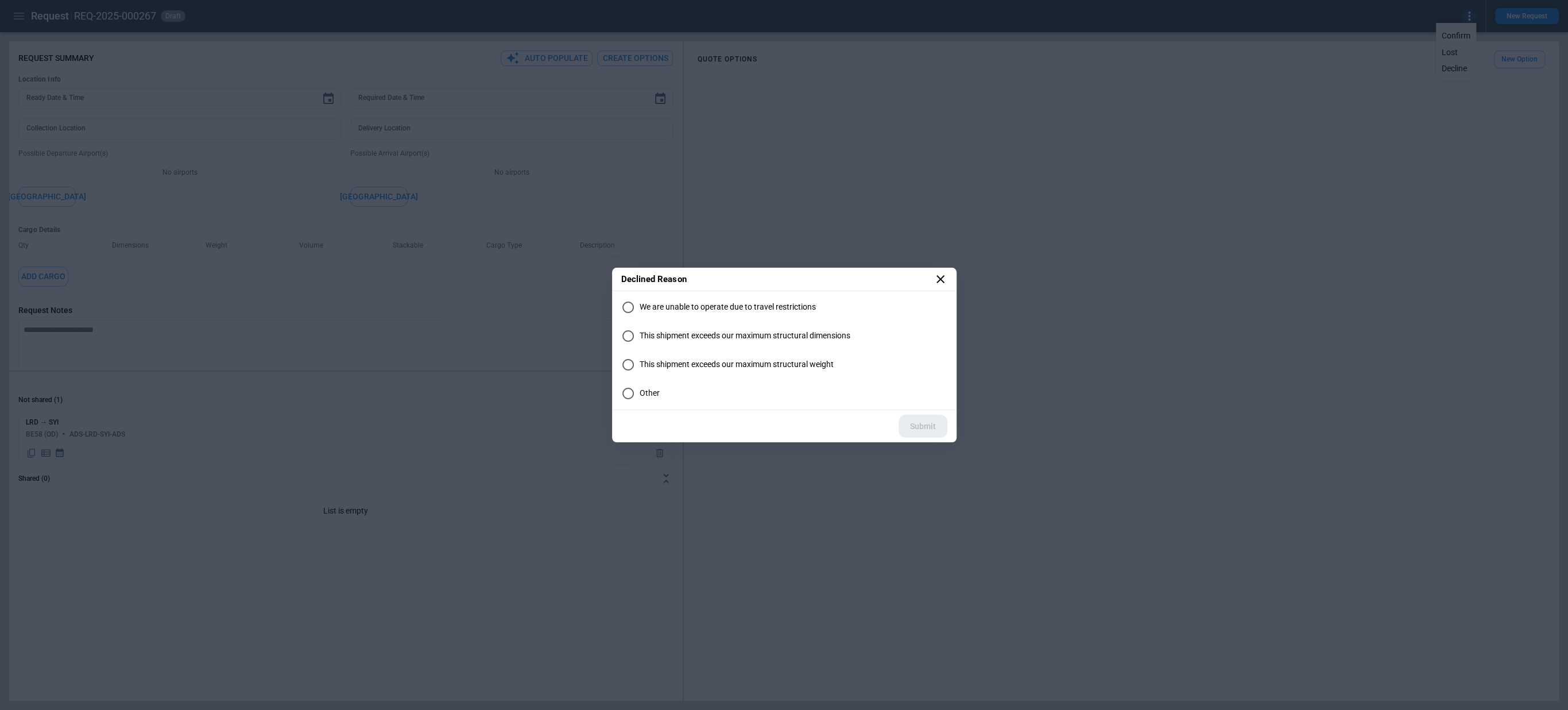
click at [648, 386] on label "Other" at bounding box center [784, 393] width 326 height 23
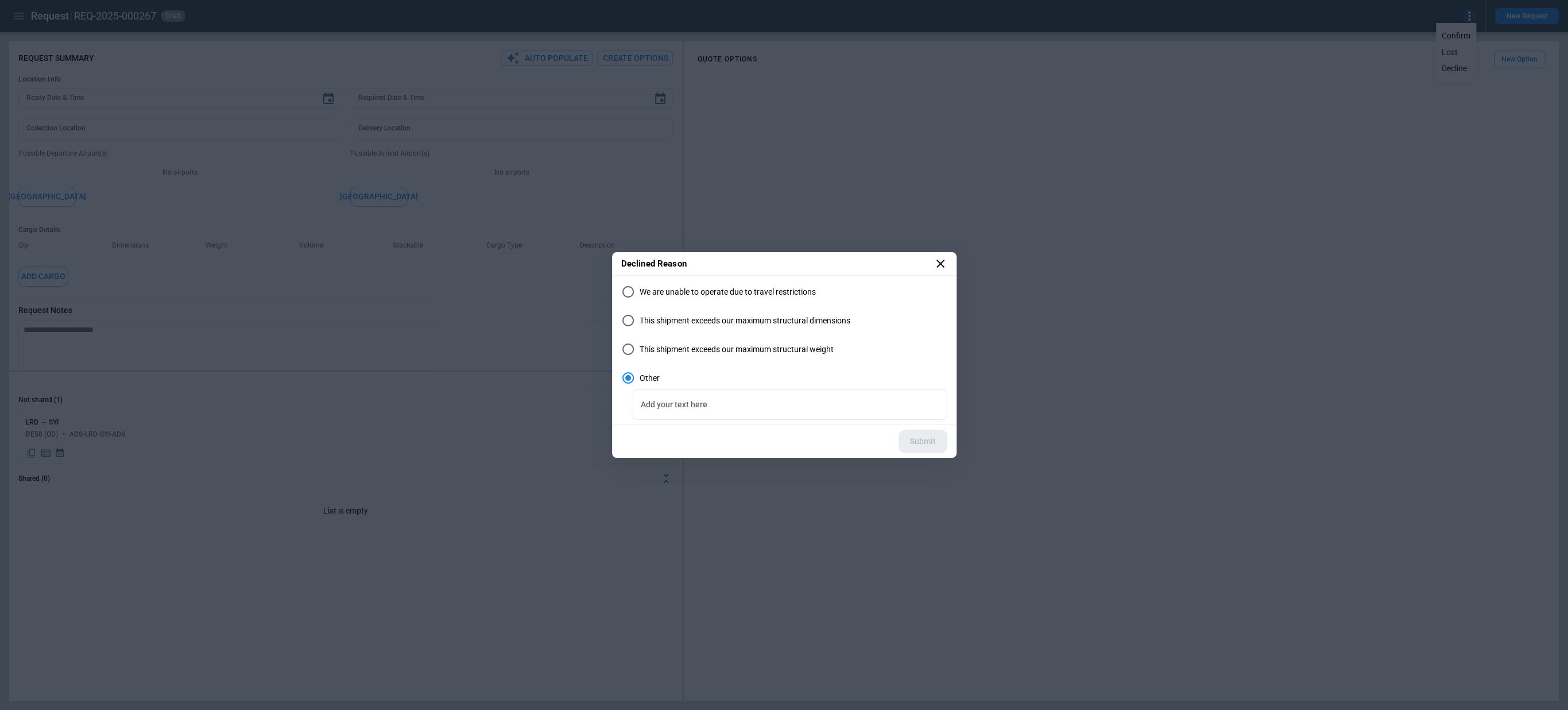
click at [940, 266] on icon at bounding box center [940, 263] width 13 height 13
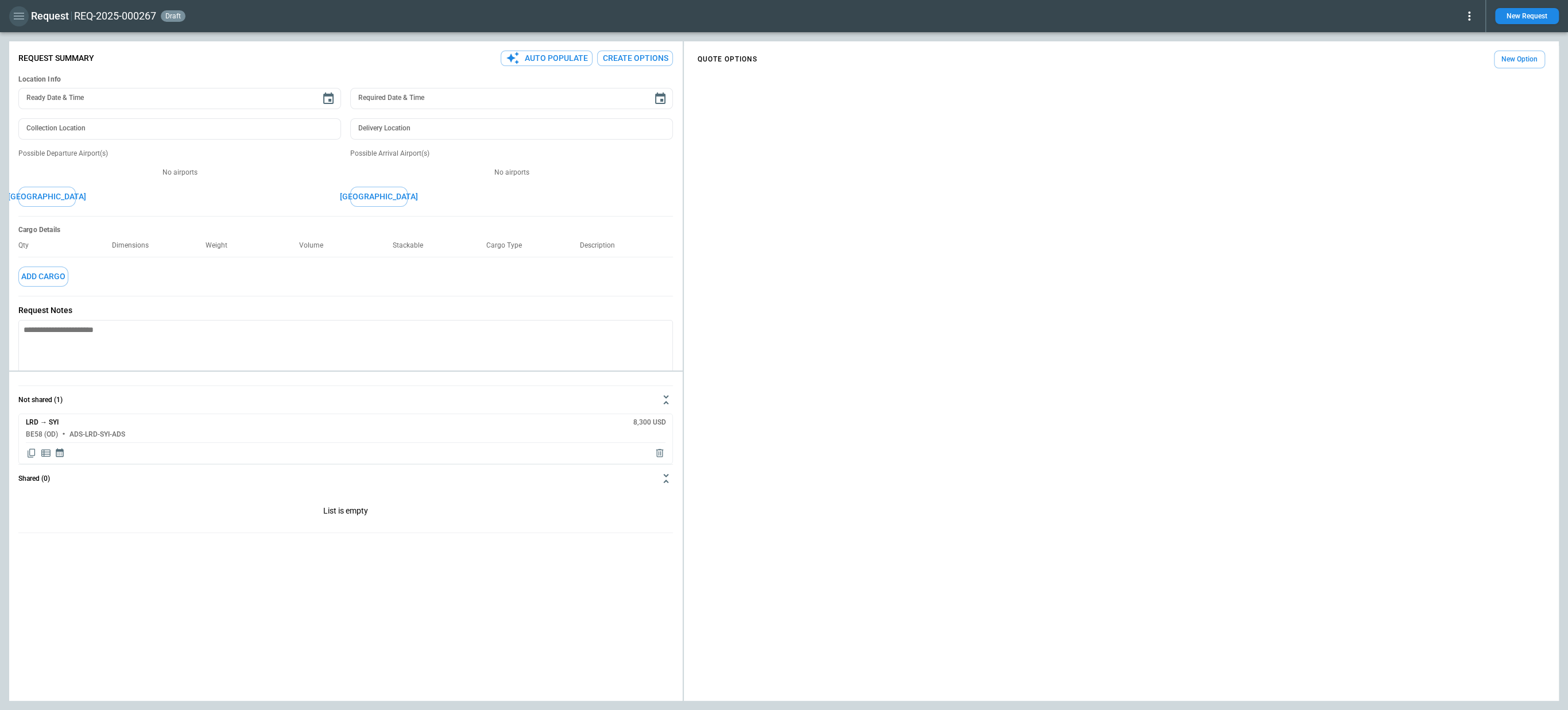
click at [18, 18] on icon "button" at bounding box center [18, 16] width 10 height 7
click at [43, 37] on li "Home" at bounding box center [52, 40] width 86 height 19
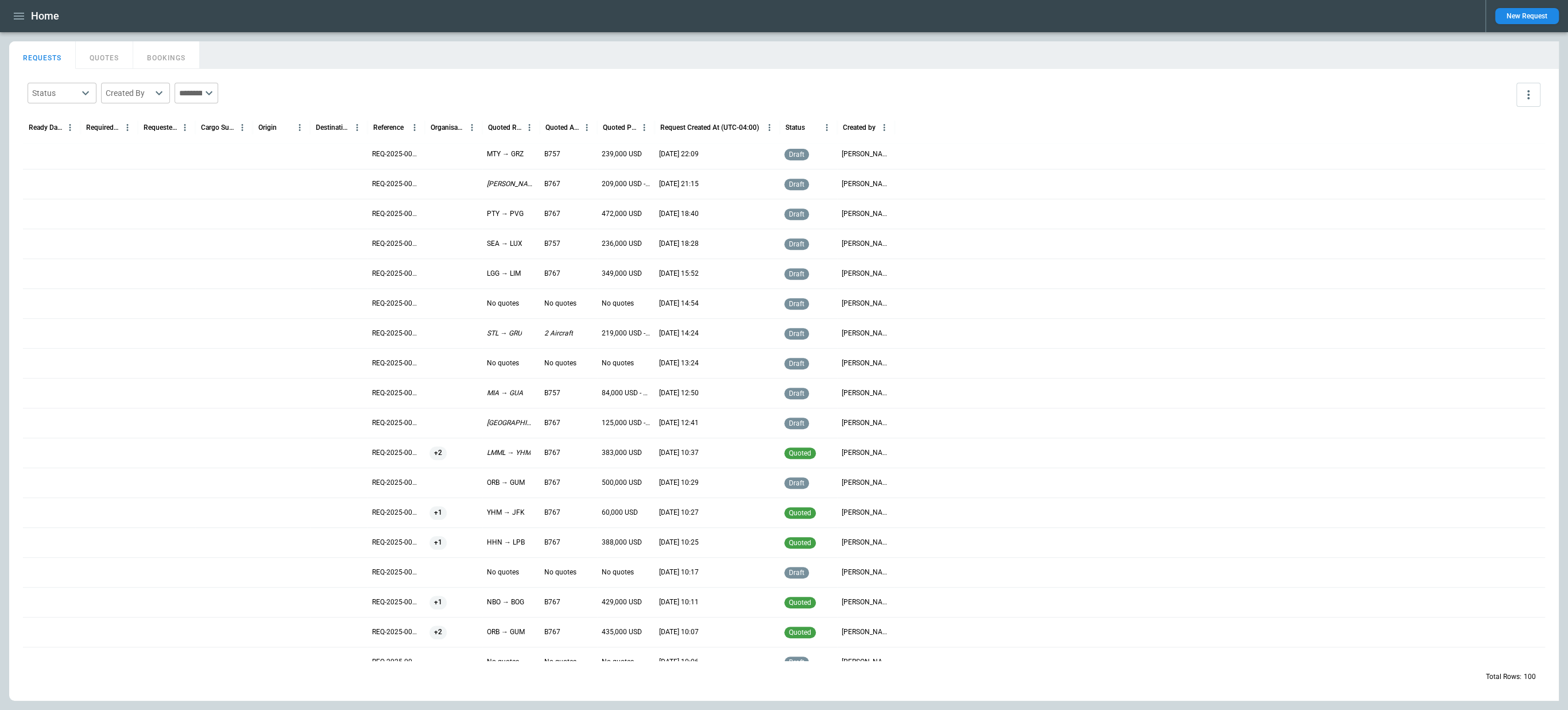
scroll to position [527, 0]
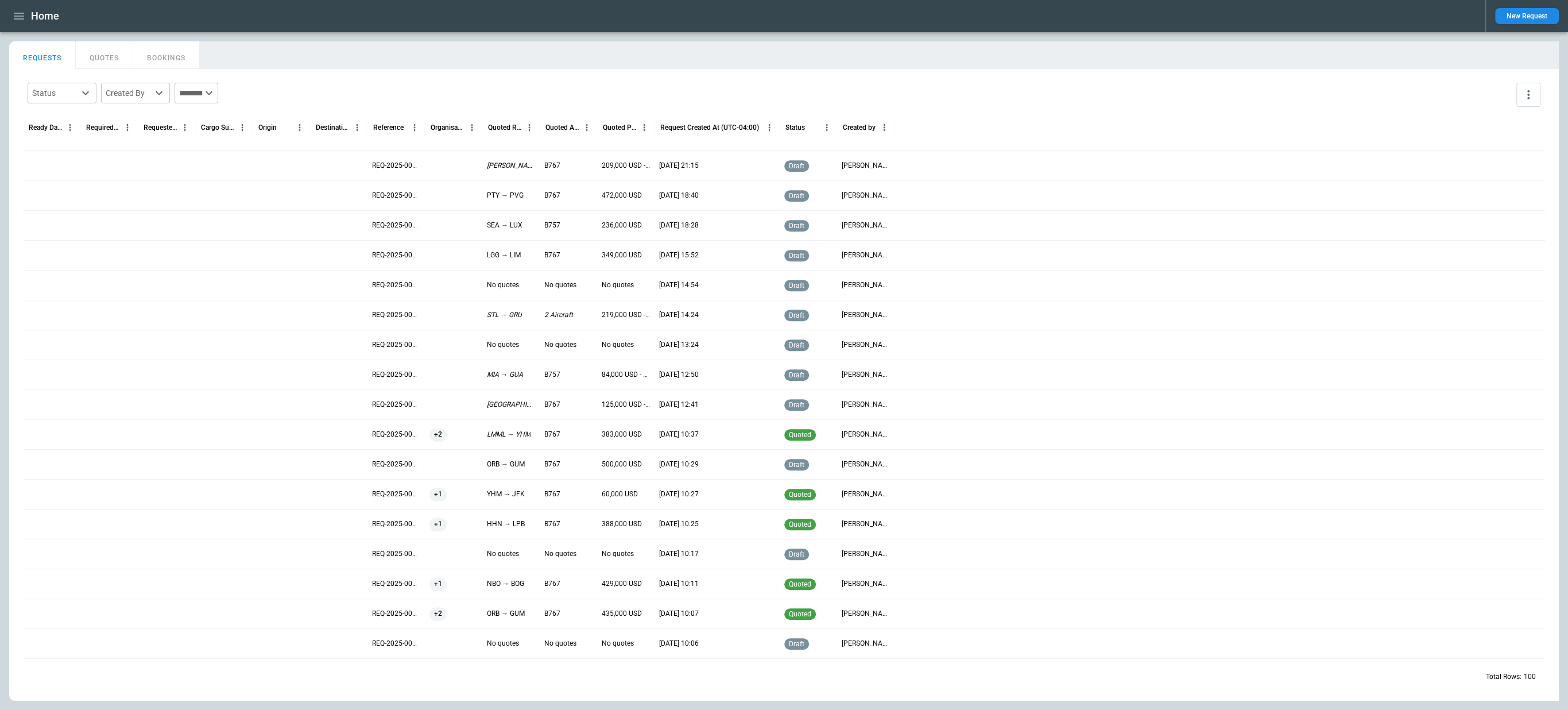
click at [221, 288] on div at bounding box center [224, 284] width 58 height 30
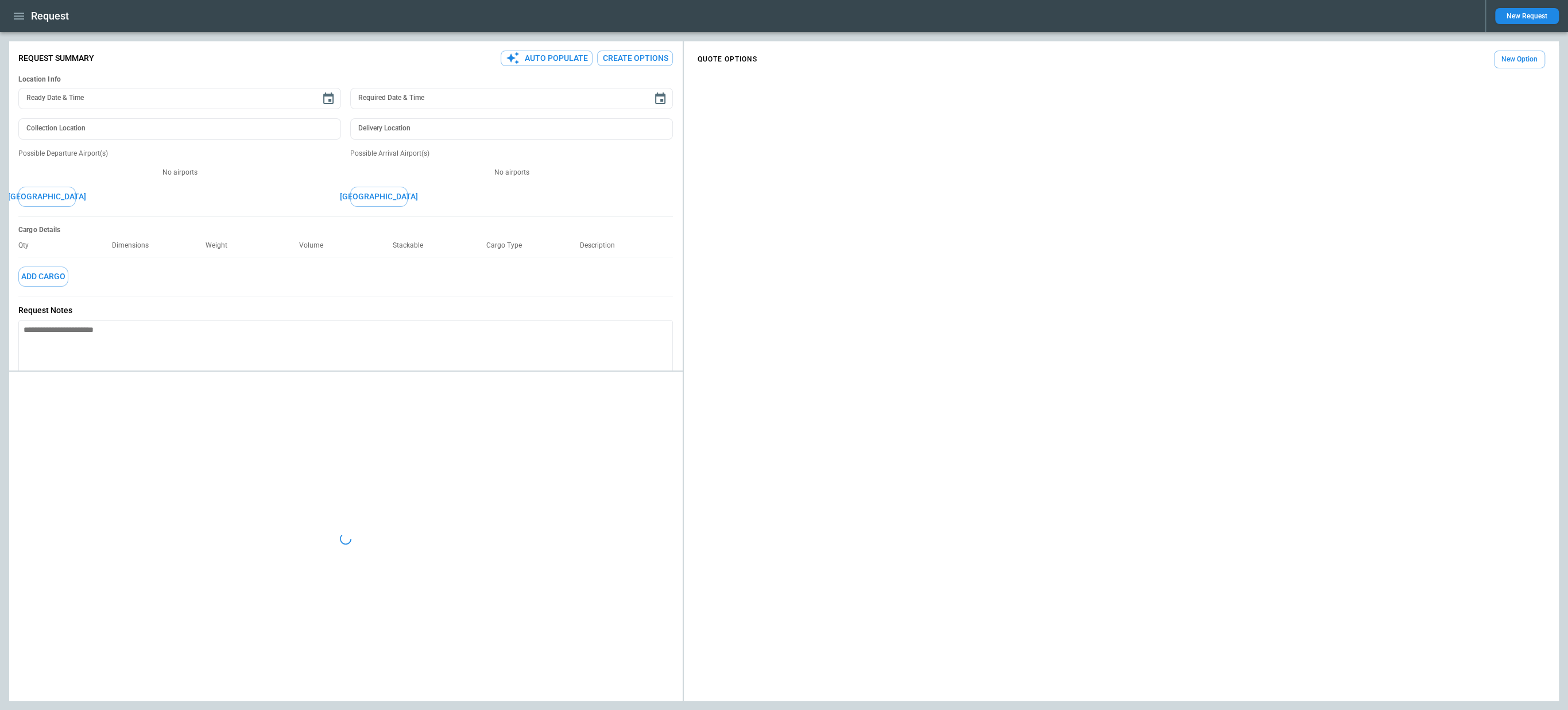
type textarea "*"
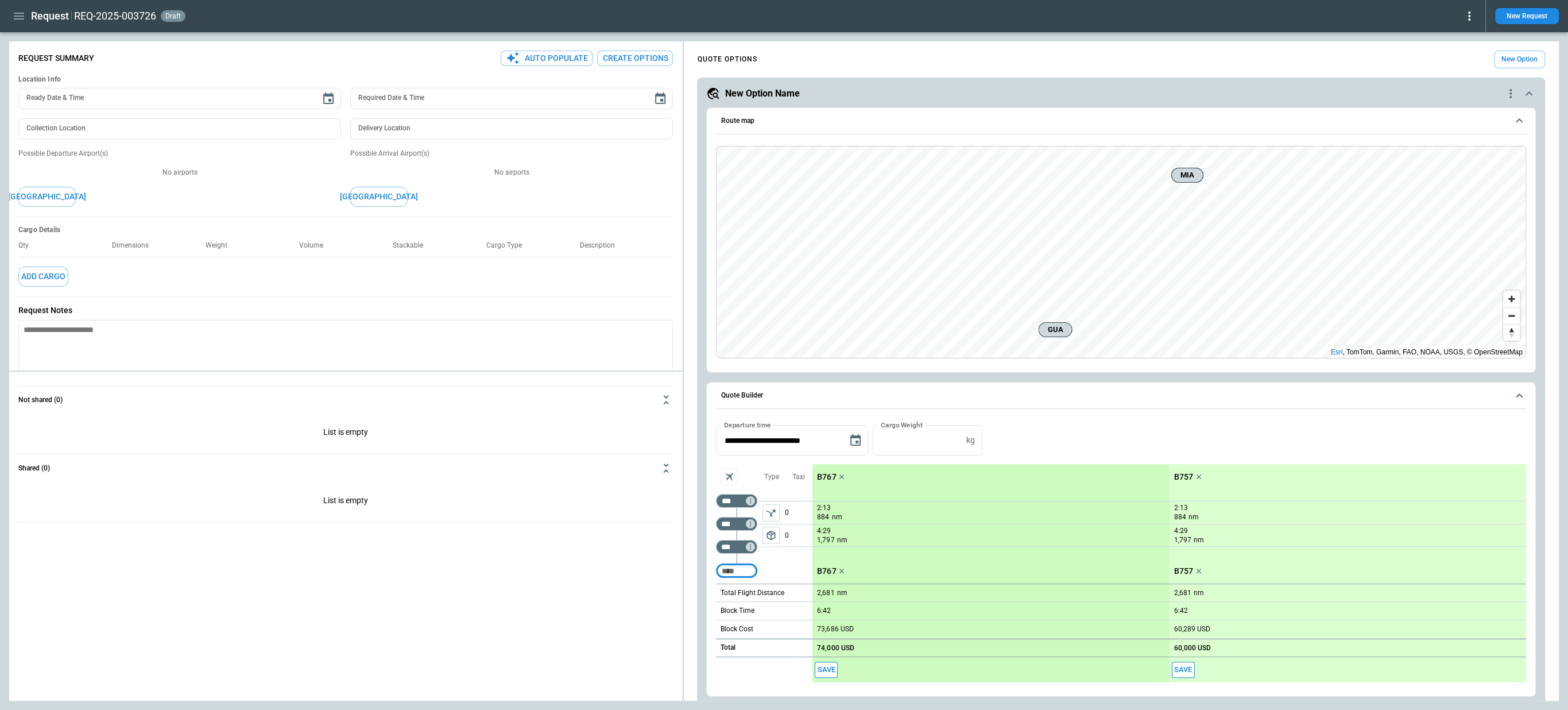
click at [25, 16] on icon "button" at bounding box center [18, 16] width 13 height 13
click at [22, 34] on li "Home" at bounding box center [52, 40] width 86 height 19
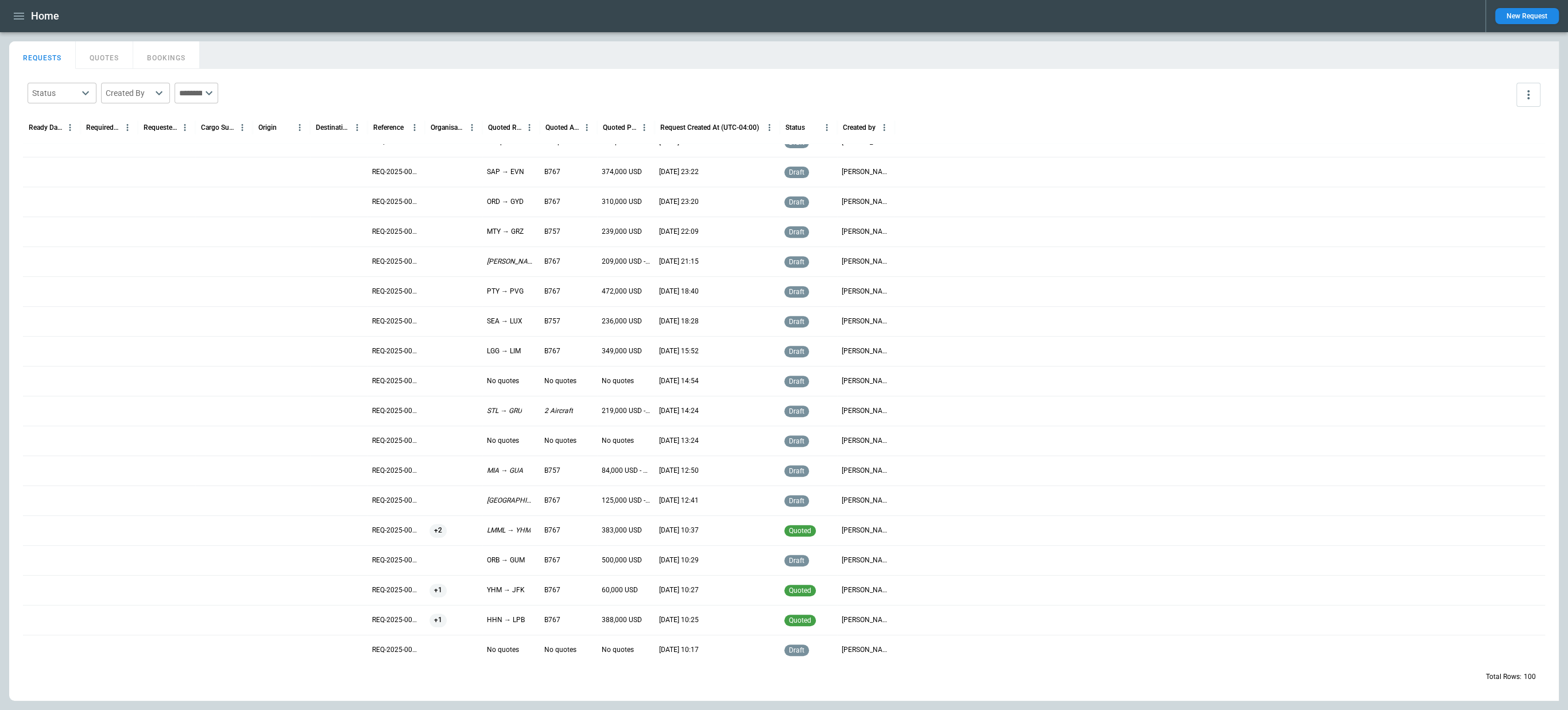
click at [155, 495] on div at bounding box center [166, 500] width 58 height 30
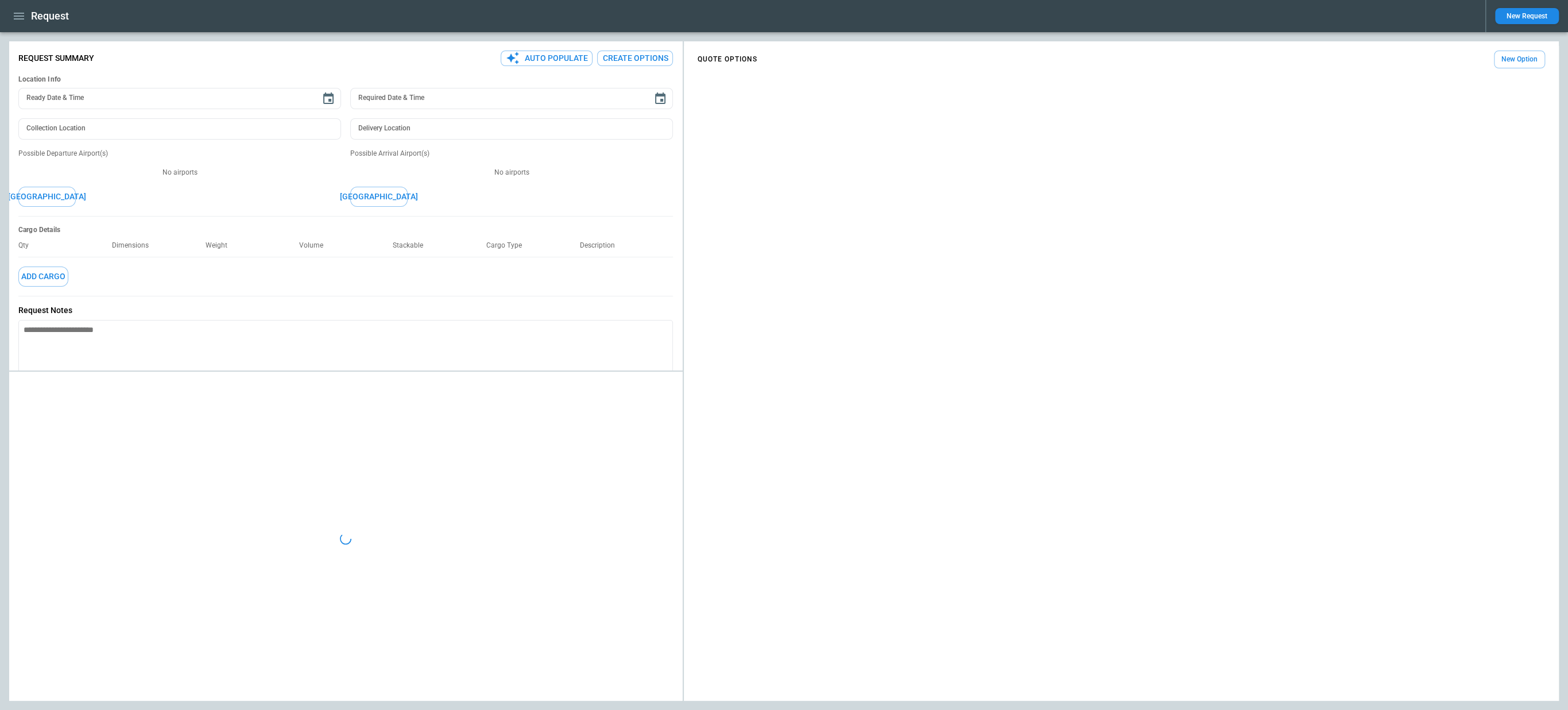
type textarea "*"
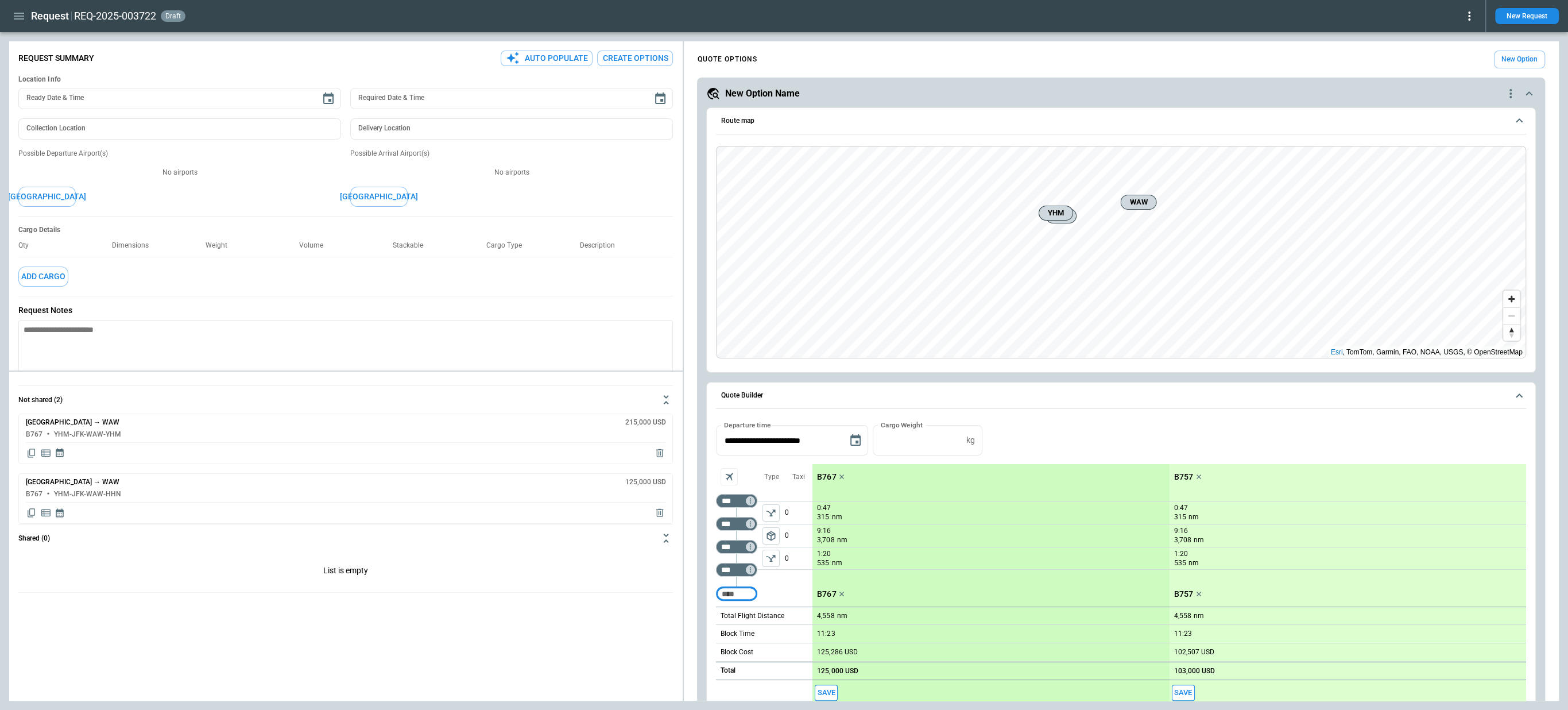
click at [22, 18] on icon "button" at bounding box center [18, 16] width 13 height 13
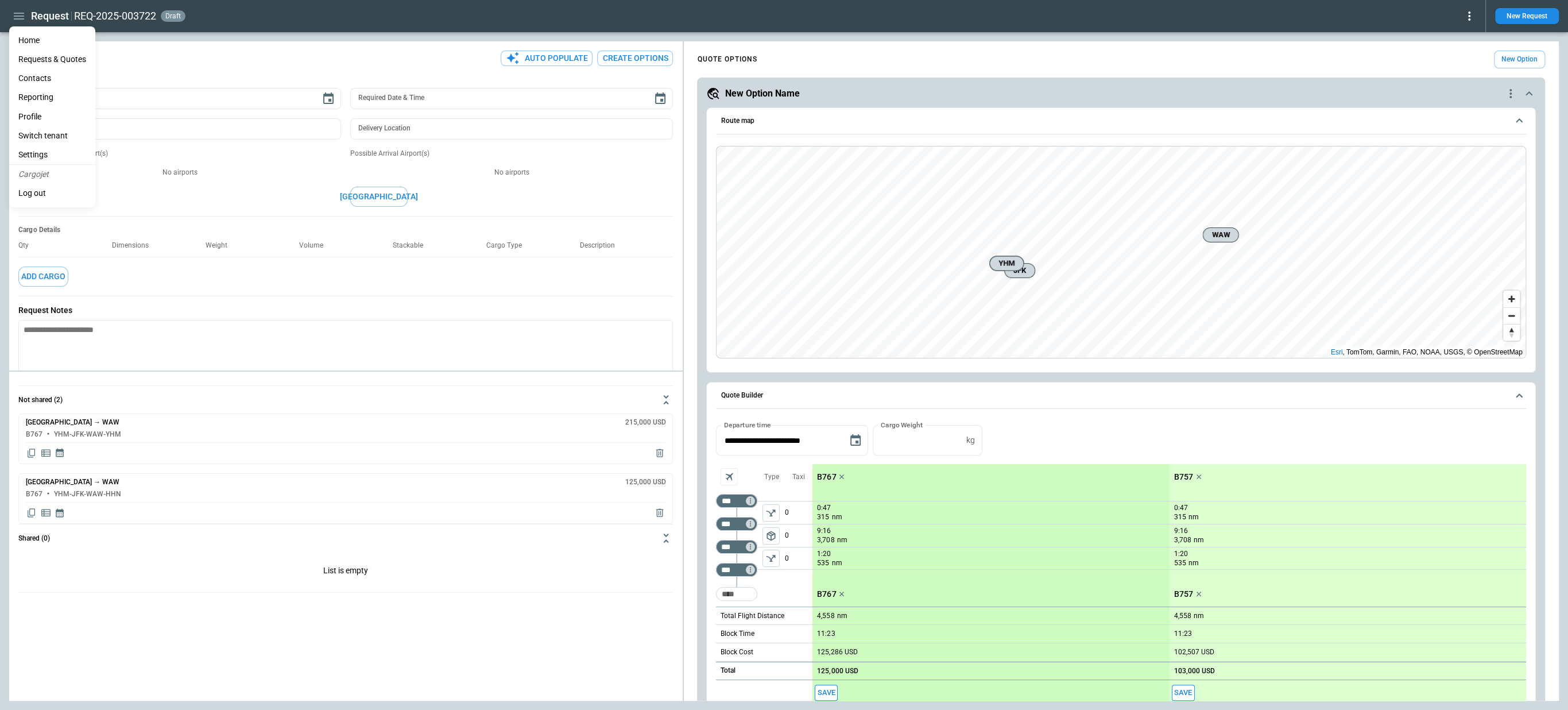
click at [27, 39] on li "Home" at bounding box center [52, 40] width 86 height 19
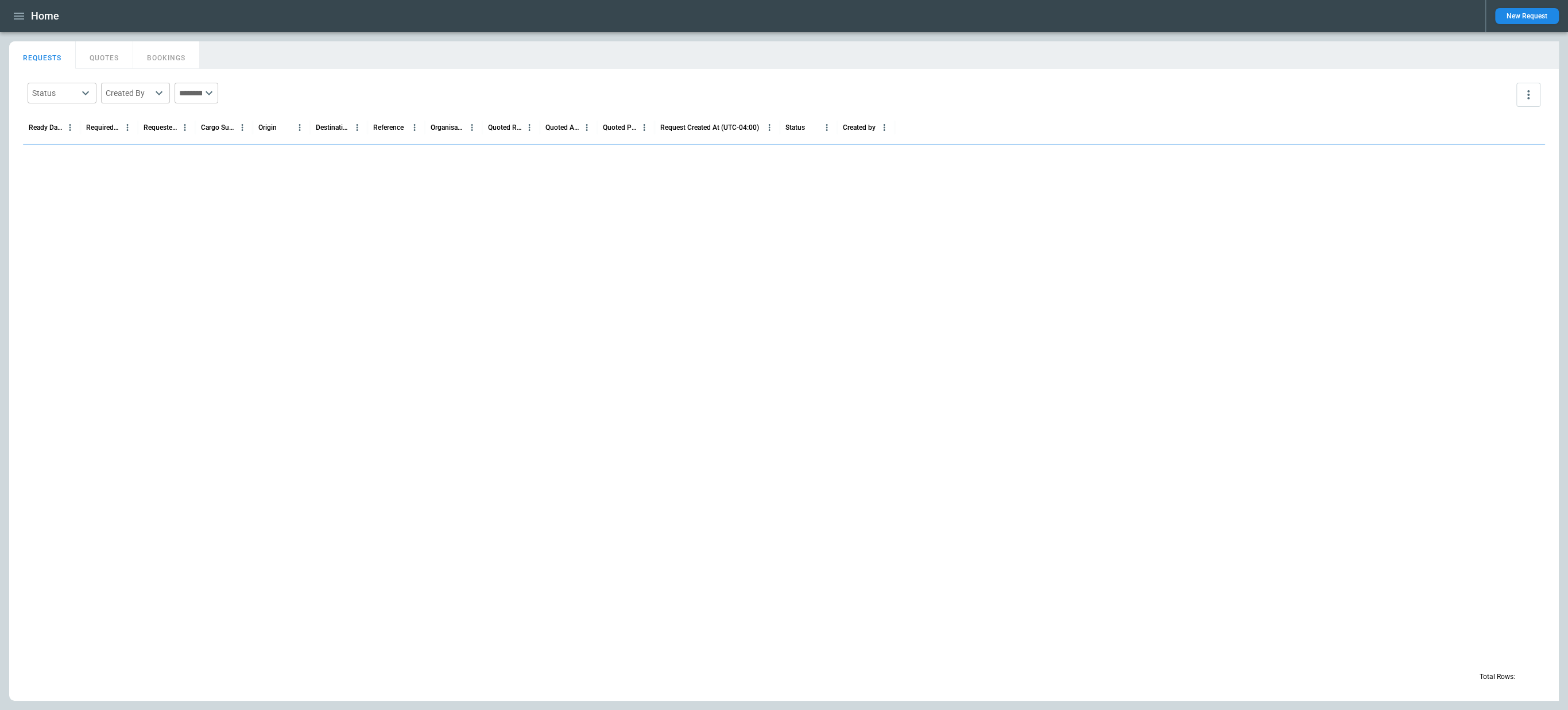
click at [95, 62] on button "QUOTES" at bounding box center [104, 54] width 58 height 28
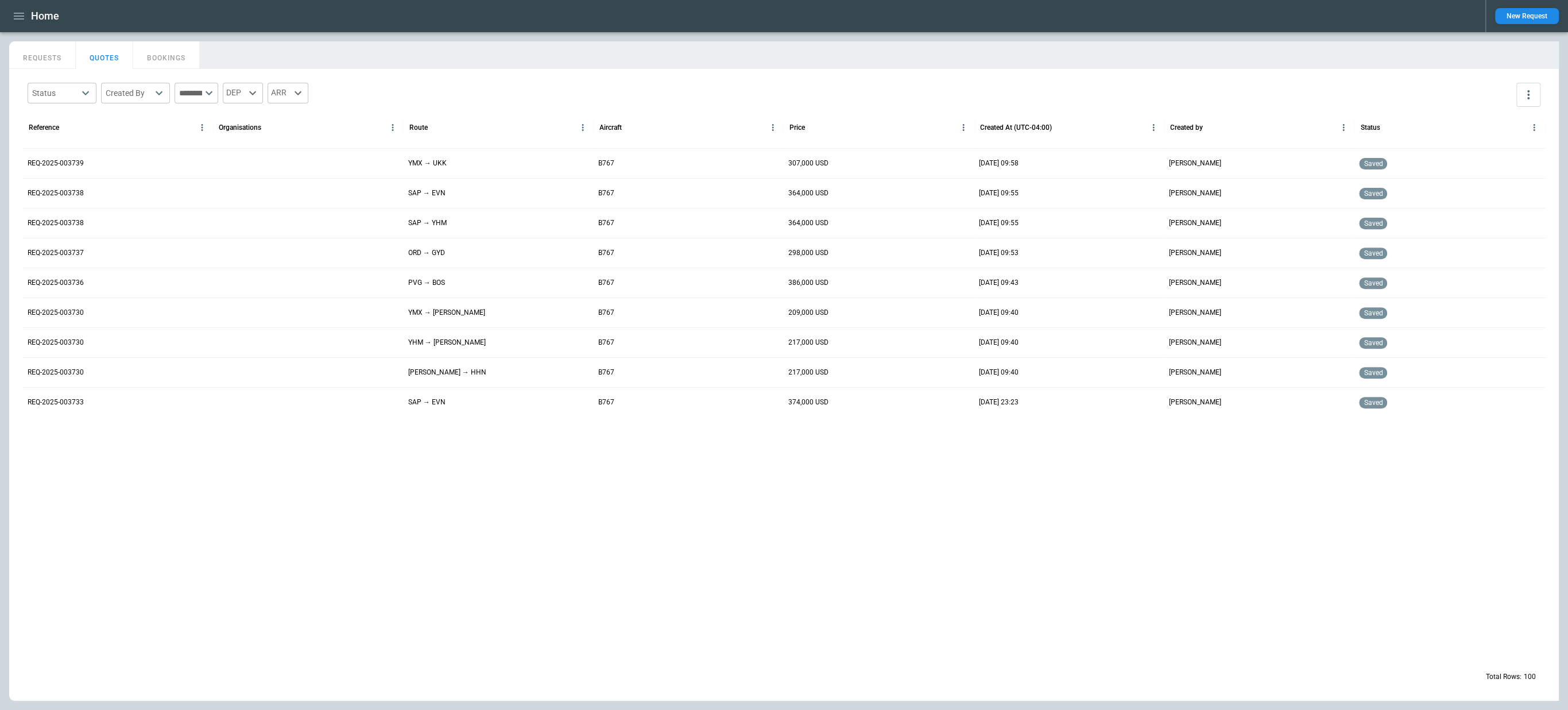
scroll to position [156, 0]
